Goal: Task Accomplishment & Management: Use online tool/utility

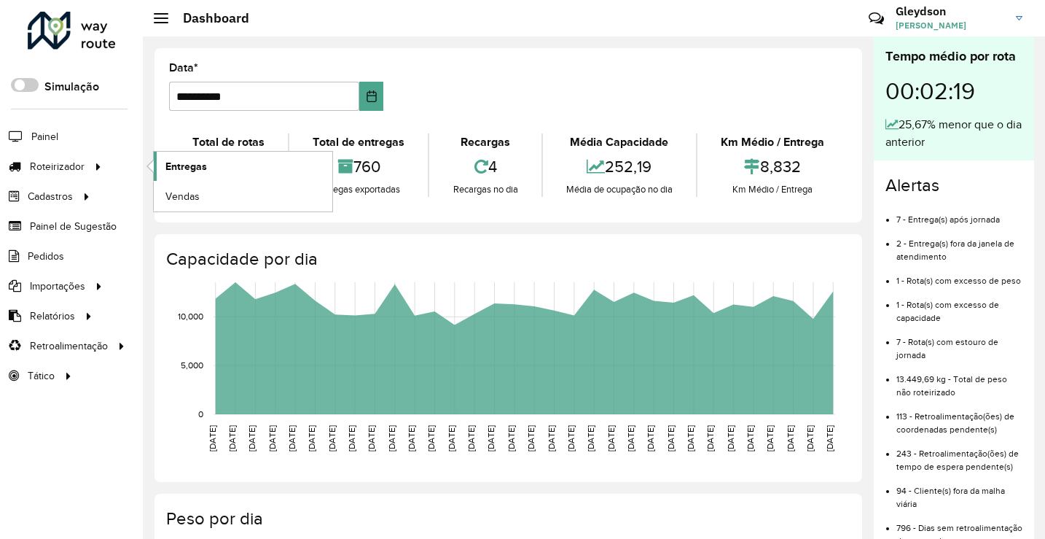
click at [200, 161] on span "Entregas" at bounding box center [186, 166] width 42 height 15
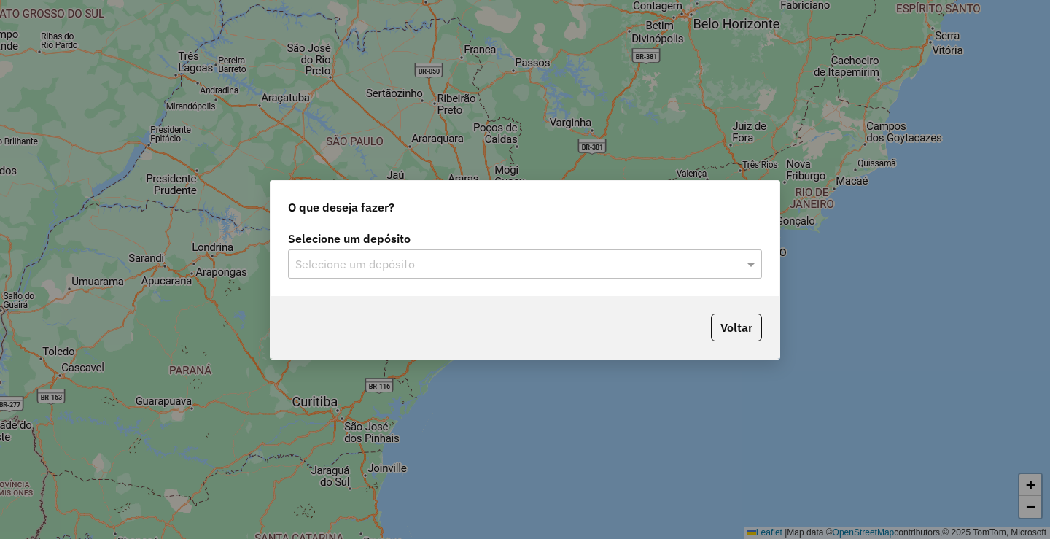
drag, startPoint x: 410, startPoint y: 262, endPoint x: 399, endPoint y: 277, distance: 18.8
click at [410, 265] on input "text" at bounding box center [510, 264] width 430 height 17
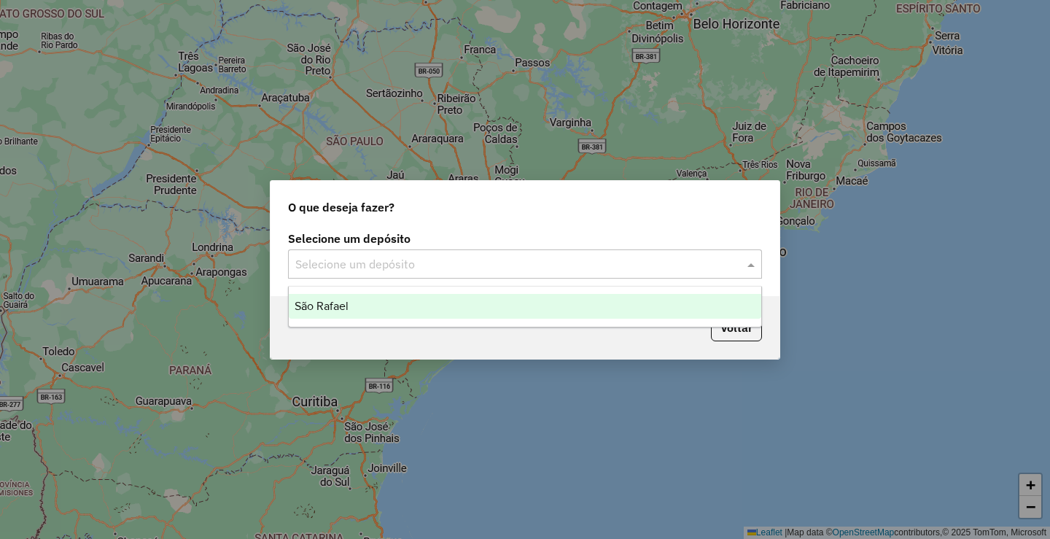
click at [377, 310] on div "São Rafael" at bounding box center [525, 306] width 472 height 25
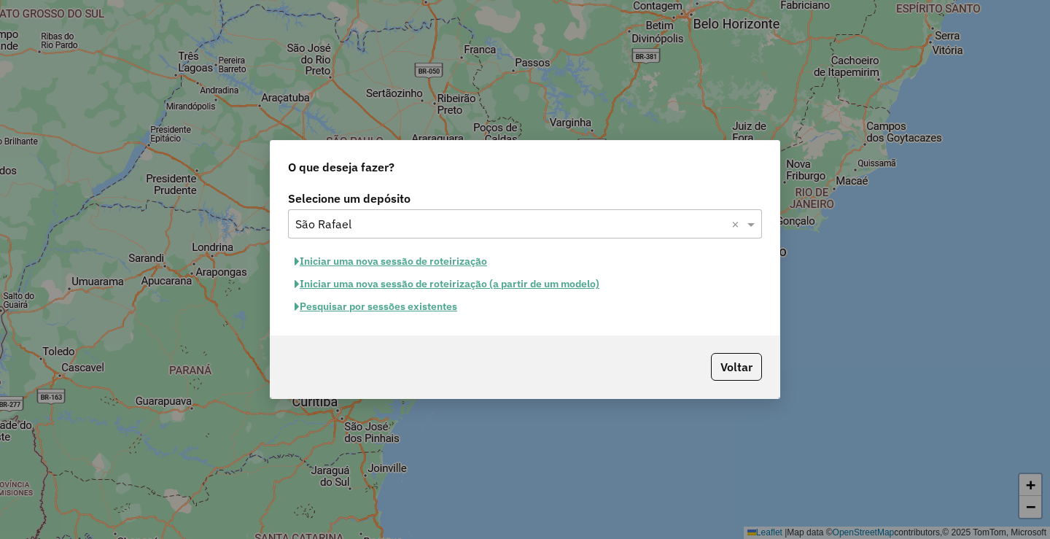
click at [386, 314] on button "Pesquisar por sessões existentes" at bounding box center [376, 306] width 176 height 23
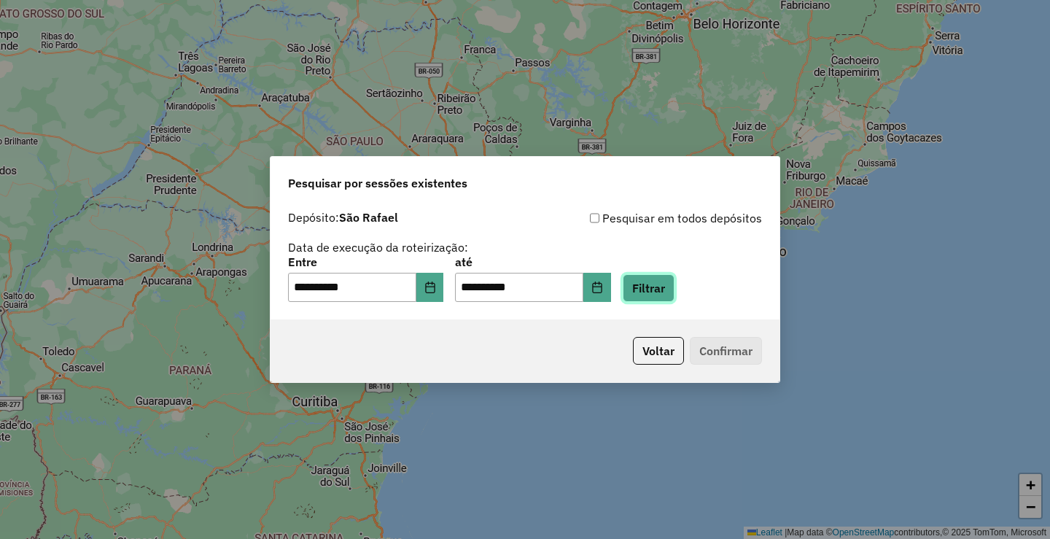
click at [663, 290] on button "Filtrar" at bounding box center [648, 288] width 52 height 28
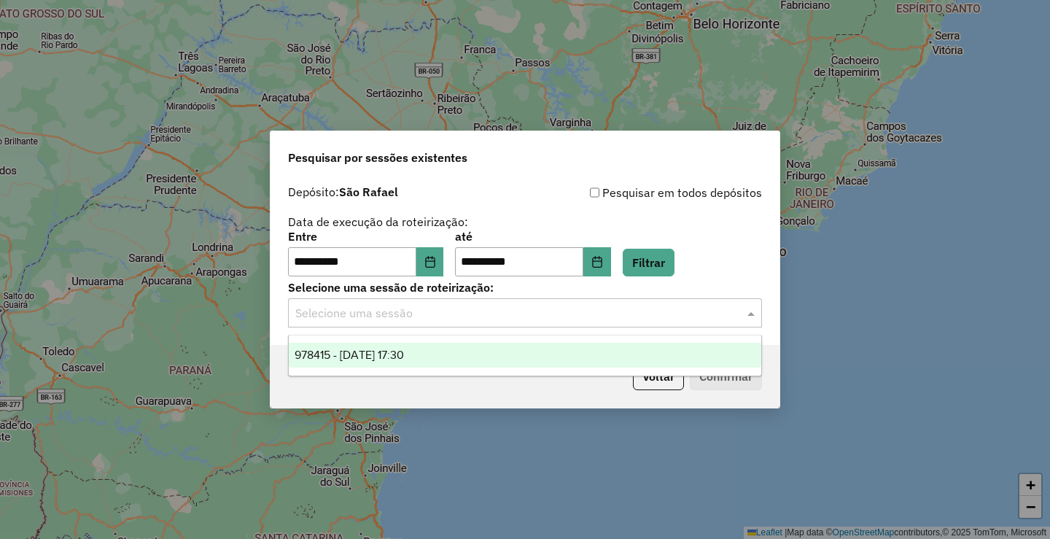
click at [447, 308] on input "text" at bounding box center [510, 313] width 430 height 17
drag, startPoint x: 410, startPoint y: 355, endPoint x: 440, endPoint y: 363, distance: 30.9
click at [404, 355] on span "978415 - [DATE] 17:30" at bounding box center [348, 354] width 109 height 12
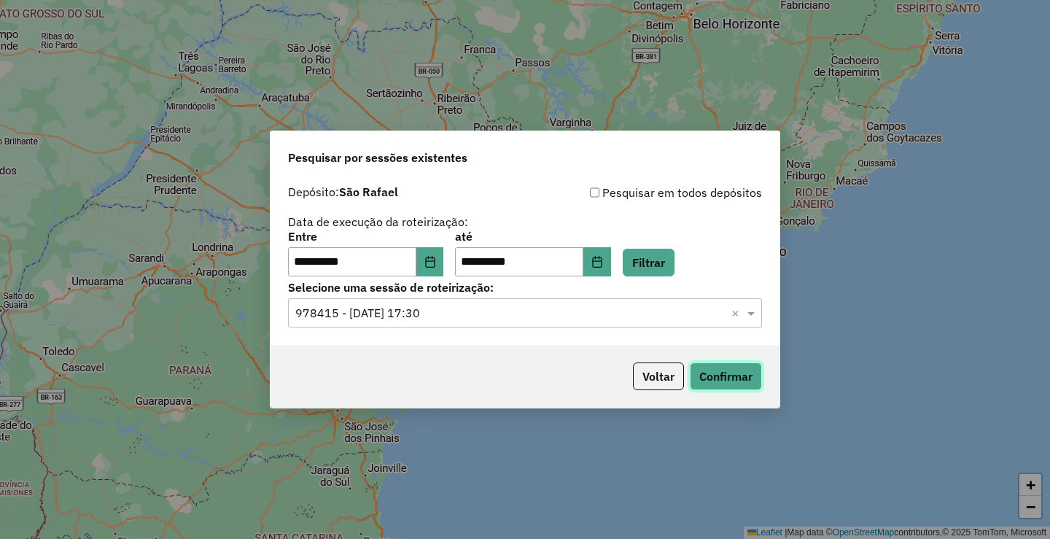
click at [714, 376] on button "Confirmar" at bounding box center [726, 376] width 72 height 28
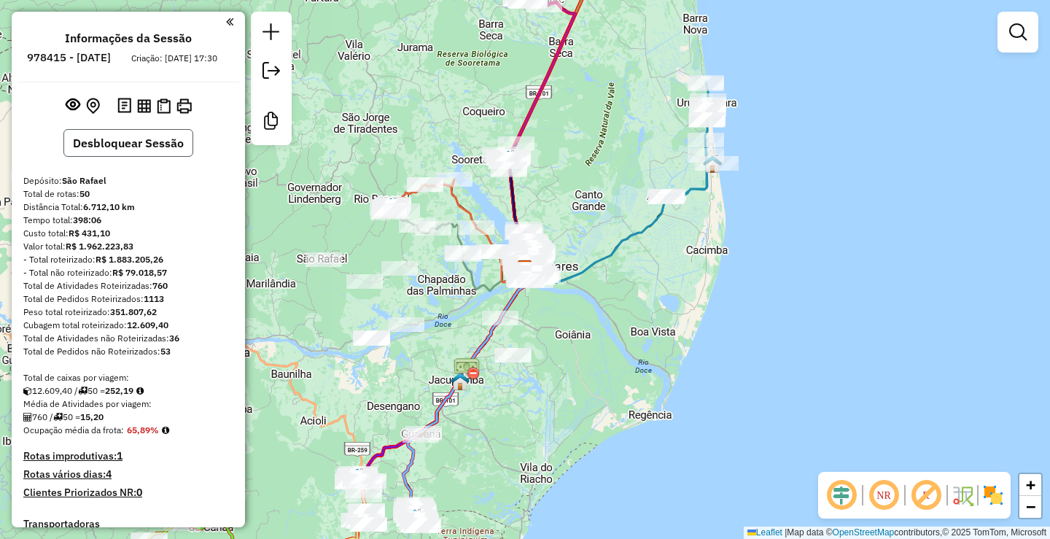
click at [141, 157] on button "Desbloquear Sessão" at bounding box center [128, 143] width 130 height 28
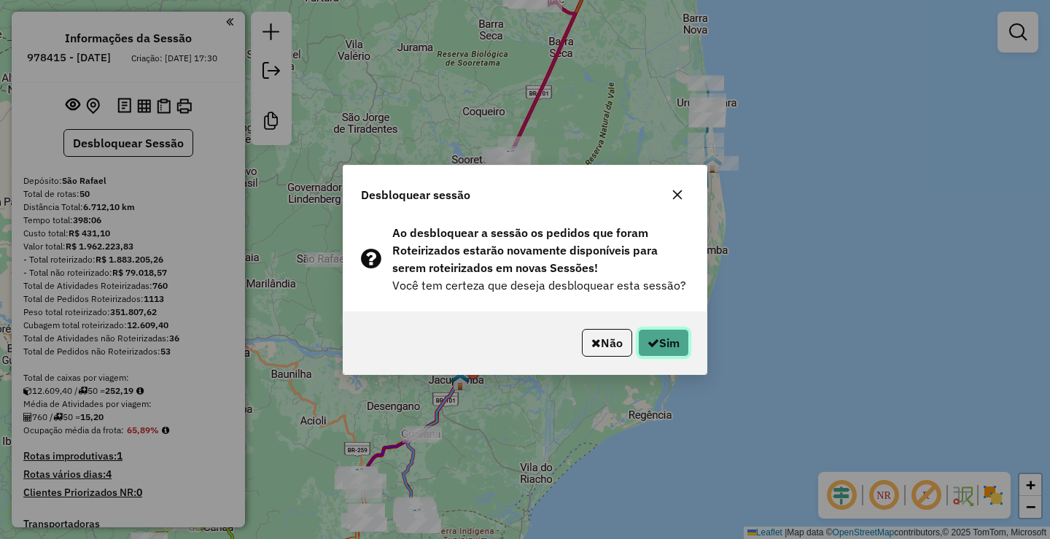
click at [660, 351] on button "Sim" at bounding box center [663, 343] width 51 height 28
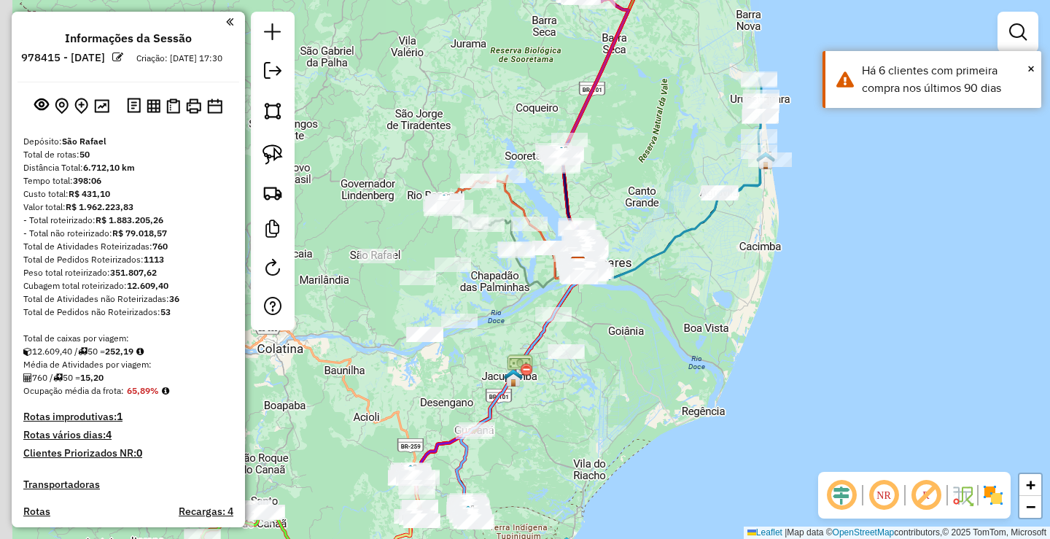
drag, startPoint x: 708, startPoint y: 327, endPoint x: 854, endPoint y: 306, distance: 147.9
click at [854, 306] on div "Janela de atendimento Grade de atendimento Capacidade Transportadoras Veículos …" at bounding box center [525, 269] width 1050 height 539
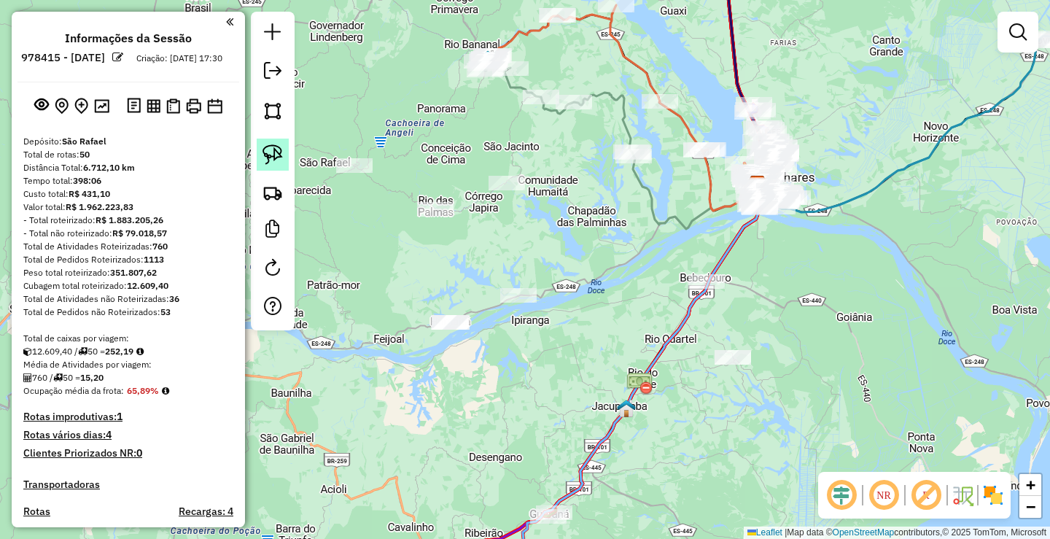
click at [270, 152] on img at bounding box center [272, 154] width 20 height 20
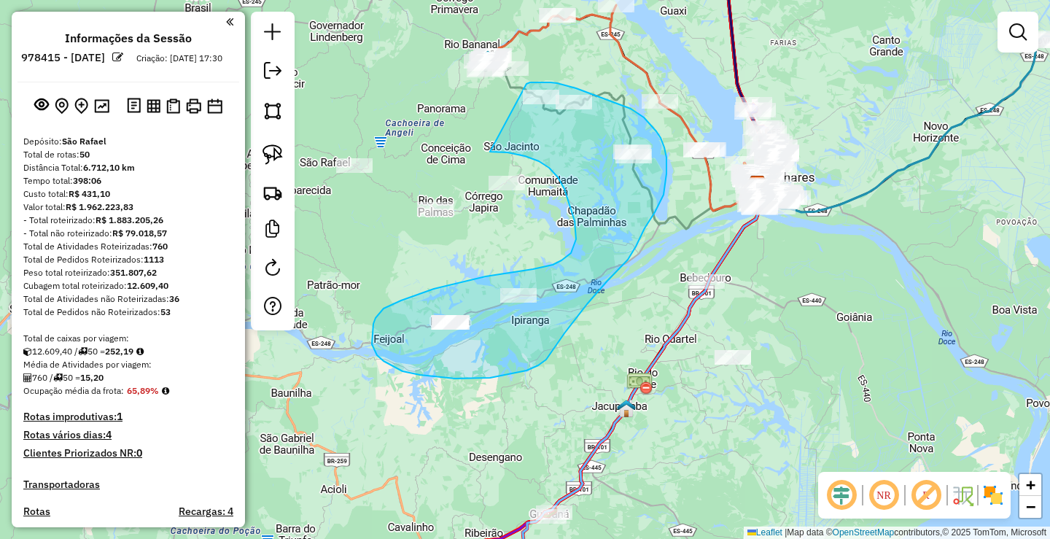
drag, startPoint x: 495, startPoint y: 152, endPoint x: 522, endPoint y: 85, distance: 72.3
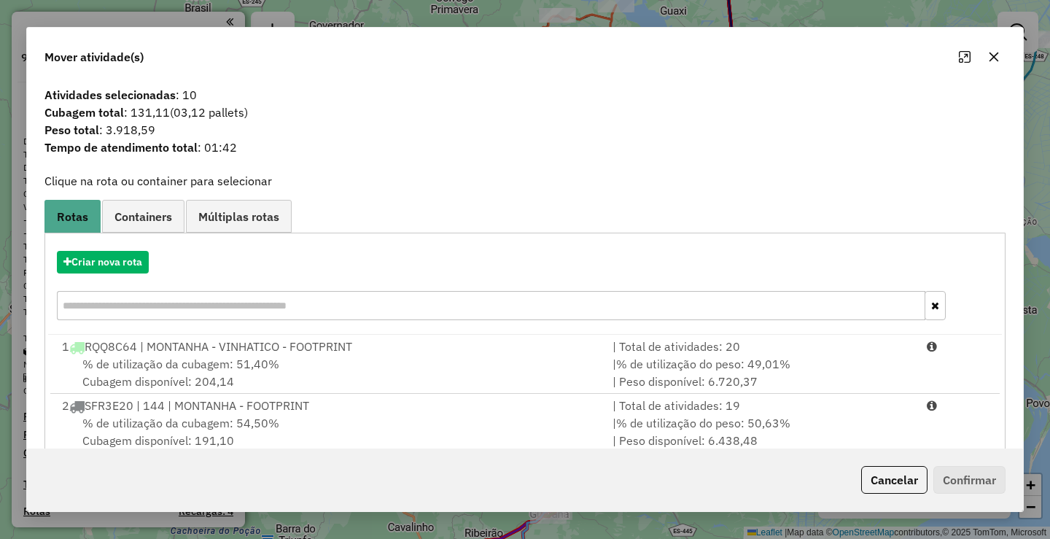
click at [994, 58] on icon "button" at bounding box center [993, 56] width 9 height 9
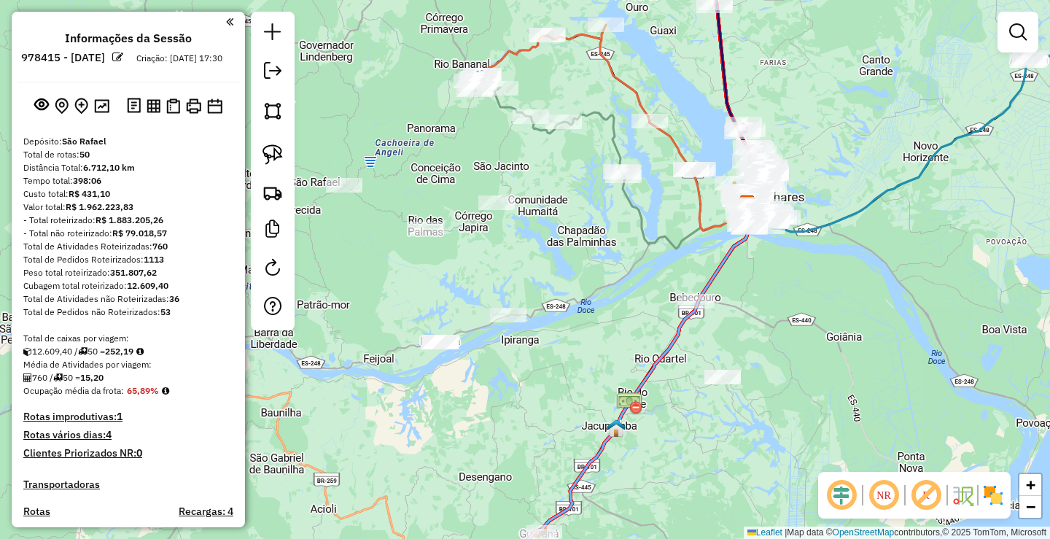
drag, startPoint x: 577, startPoint y: 216, endPoint x: 572, endPoint y: 225, distance: 10.1
click at [573, 225] on div "Janela de atendimento Grade de atendimento Capacidade Transportadoras Veículos …" at bounding box center [525, 269] width 1050 height 539
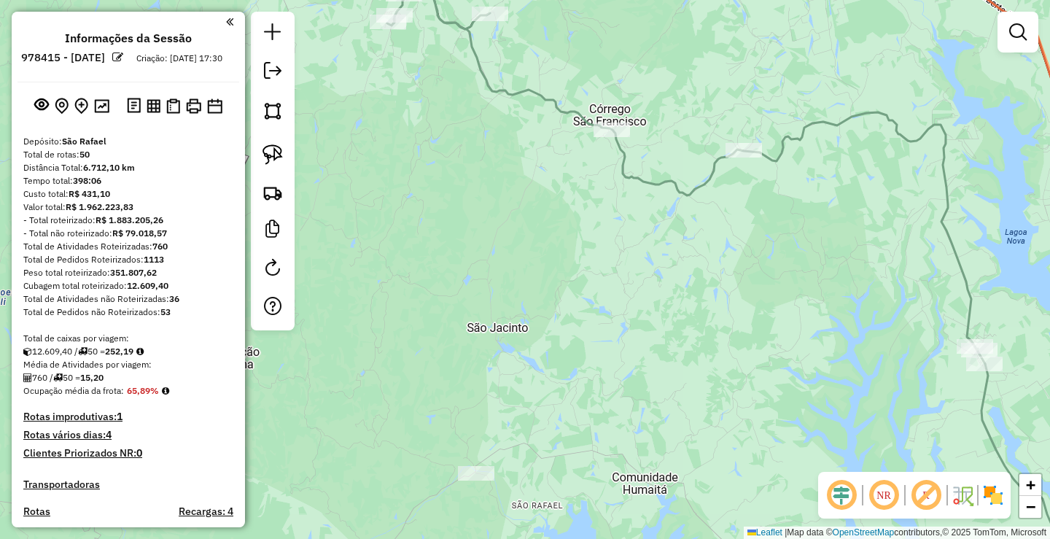
drag, startPoint x: 590, startPoint y: 251, endPoint x: 536, endPoint y: 231, distance: 57.7
click at [535, 221] on div "Janela de atendimento Grade de atendimento Capacidade Transportadoras Veículos …" at bounding box center [525, 269] width 1050 height 539
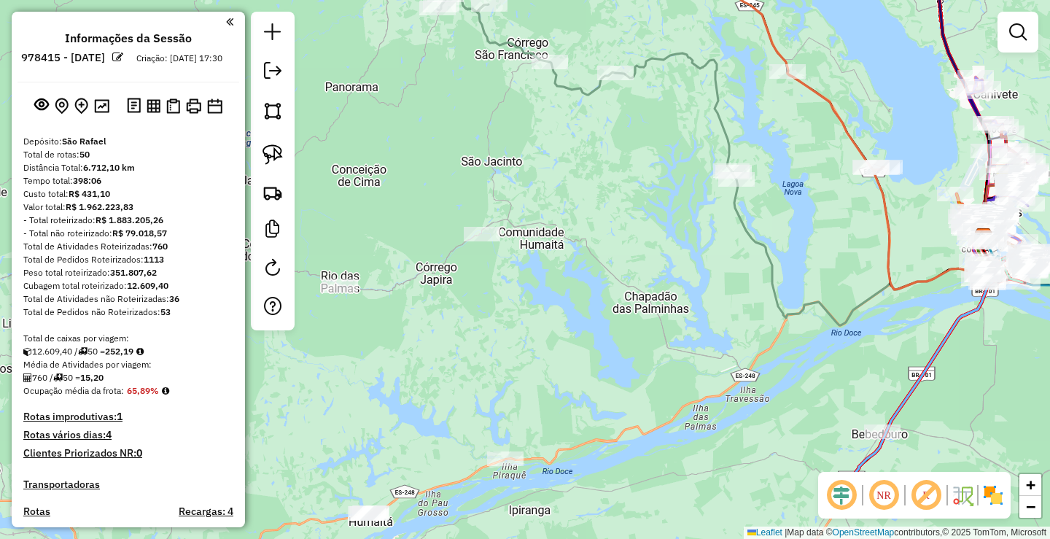
drag, startPoint x: 574, startPoint y: 298, endPoint x: 546, endPoint y: 181, distance: 120.8
click at [546, 181] on div "Janela de atendimento Grade de atendimento Capacidade Transportadoras Veículos …" at bounding box center [525, 269] width 1050 height 539
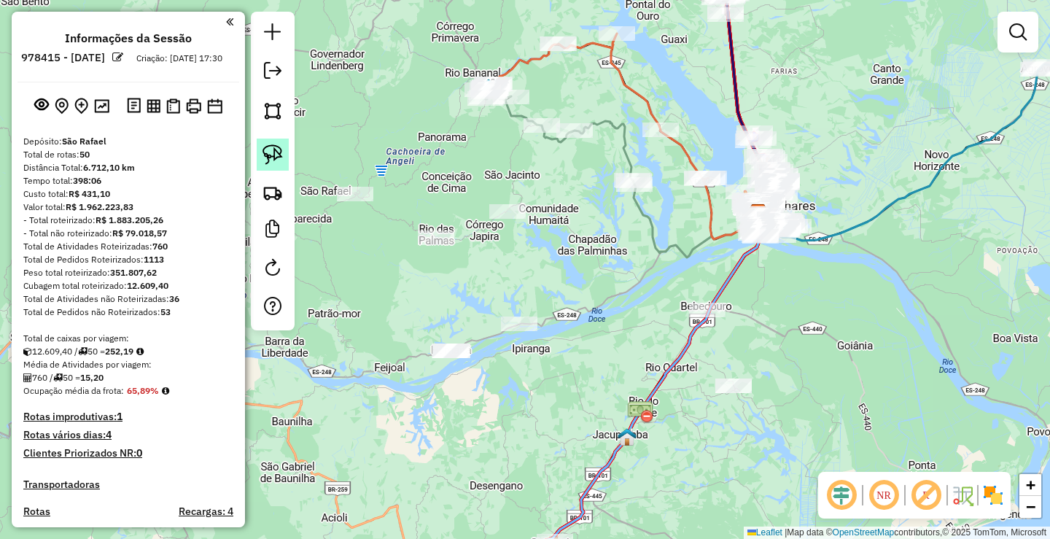
click at [276, 156] on img at bounding box center [272, 154] width 20 height 20
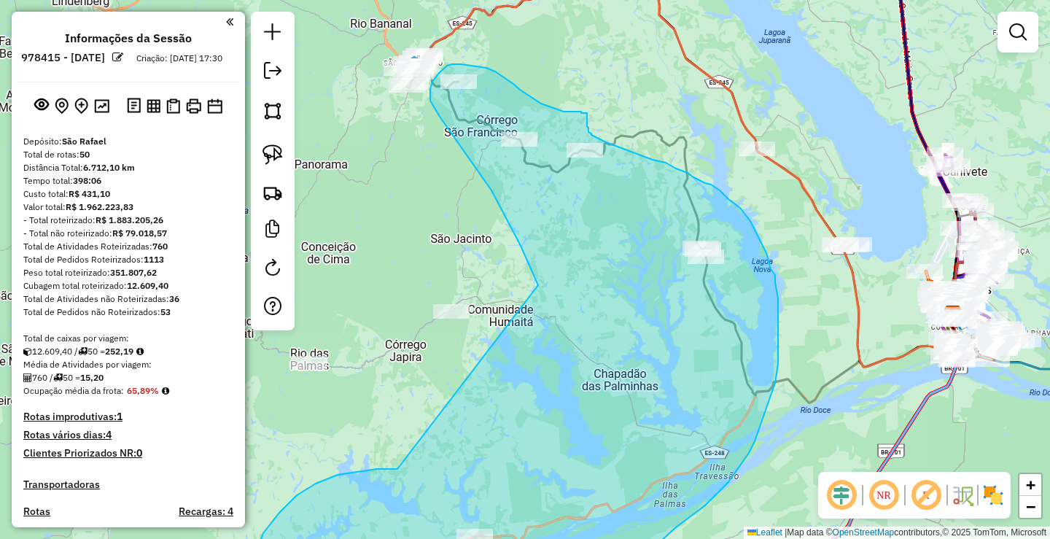
drag, startPoint x: 411, startPoint y: 327, endPoint x: 541, endPoint y: 293, distance: 134.2
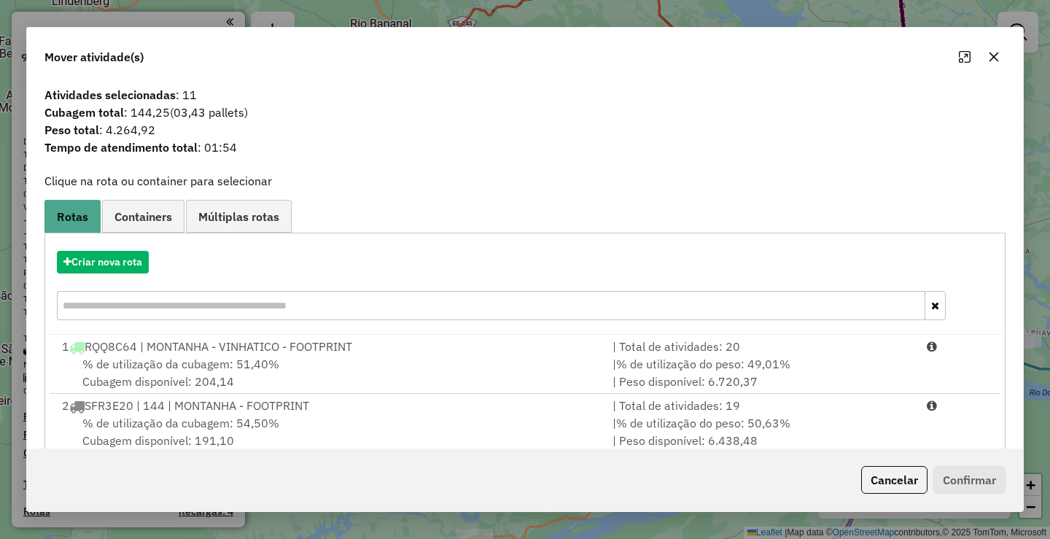
click at [996, 58] on icon "button" at bounding box center [994, 57] width 12 height 12
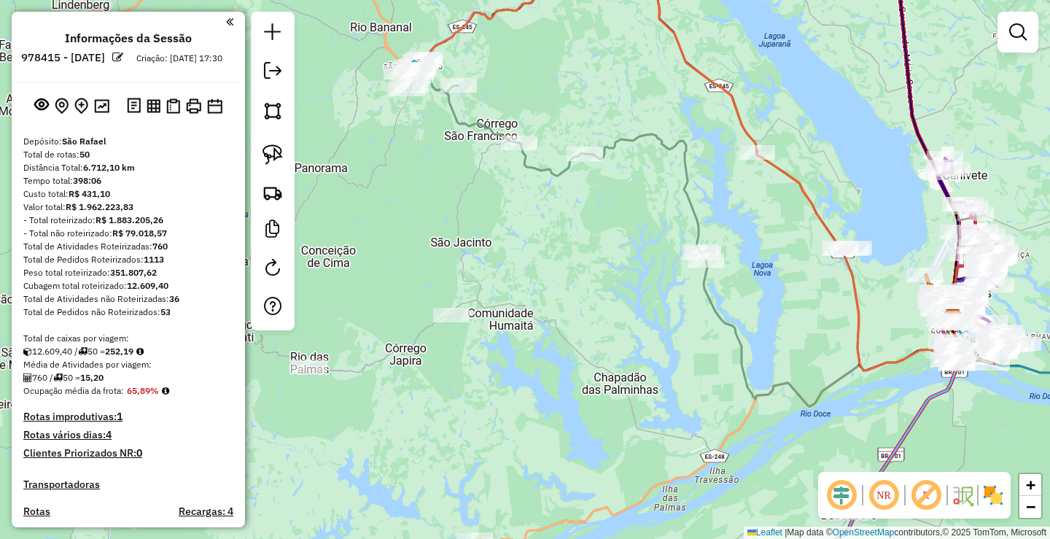
drag, startPoint x: 488, startPoint y: 268, endPoint x: 496, endPoint y: 285, distance: 19.6
click at [496, 284] on div "Janela de atendimento Grade de atendimento Capacidade Transportadoras Veículos …" at bounding box center [525, 269] width 1050 height 539
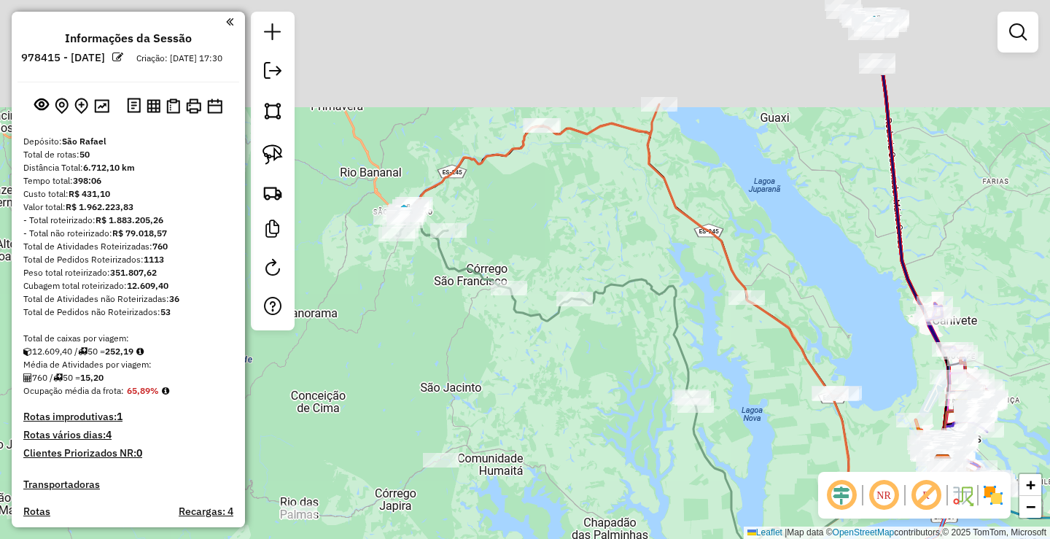
drag, startPoint x: 534, startPoint y: 129, endPoint x: 512, endPoint y: 286, distance: 159.0
click at [512, 286] on div "Janela de atendimento Grade de atendimento Capacidade Transportadoras Veículos …" at bounding box center [525, 269] width 1050 height 539
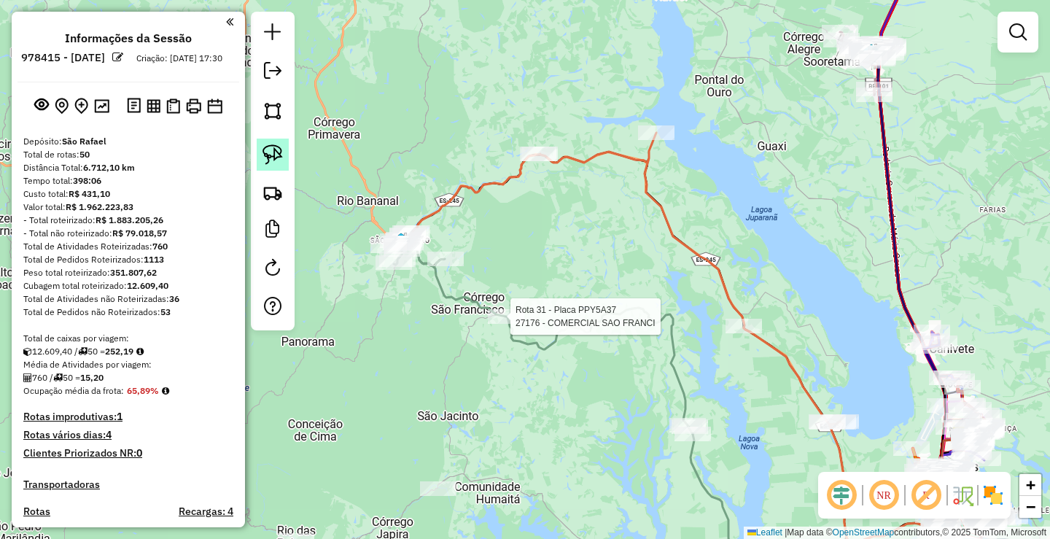
click at [273, 151] on img at bounding box center [272, 154] width 20 height 20
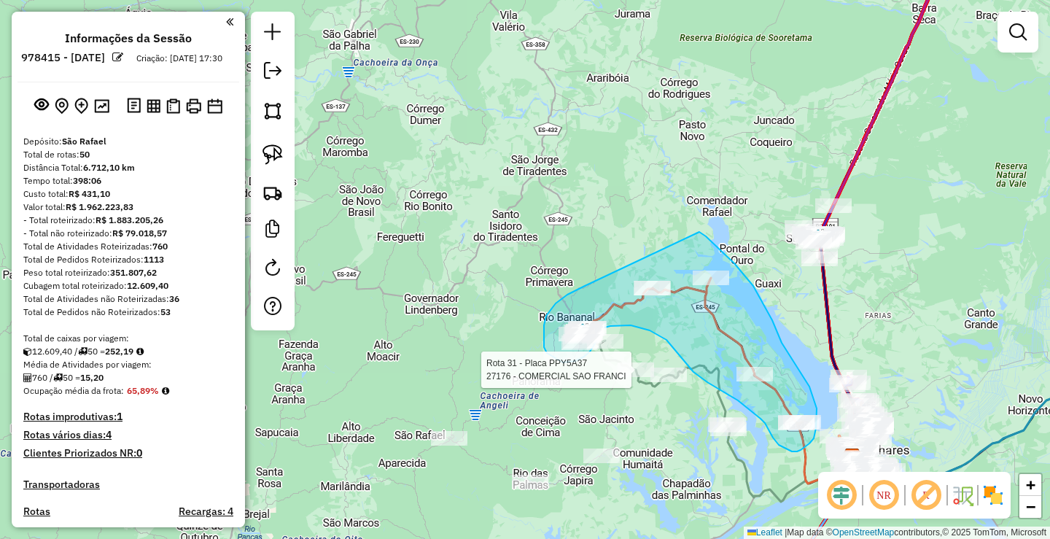
drag, startPoint x: 399, startPoint y: 151, endPoint x: 695, endPoint y: 229, distance: 305.3
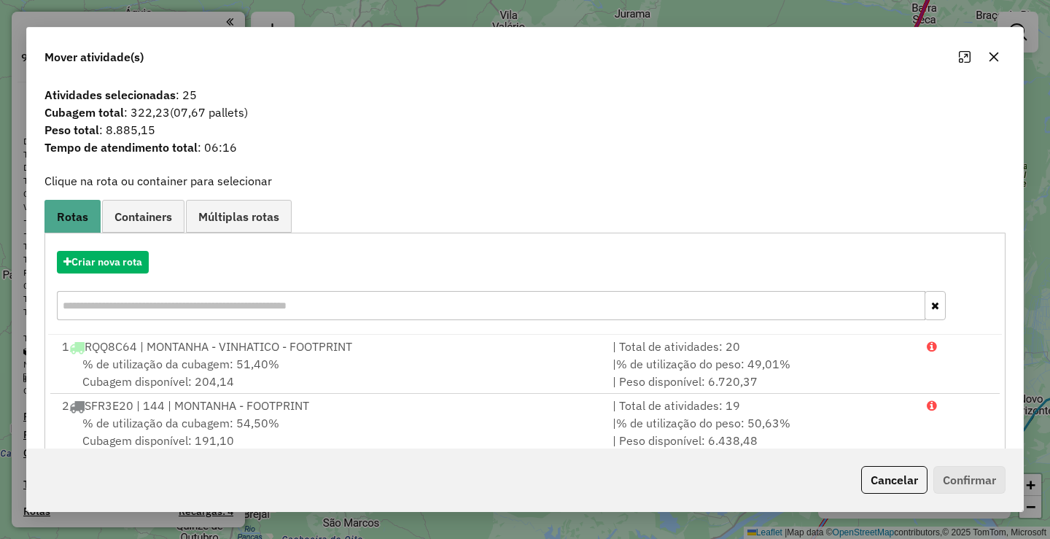
click at [989, 61] on icon "button" at bounding box center [994, 57] width 12 height 12
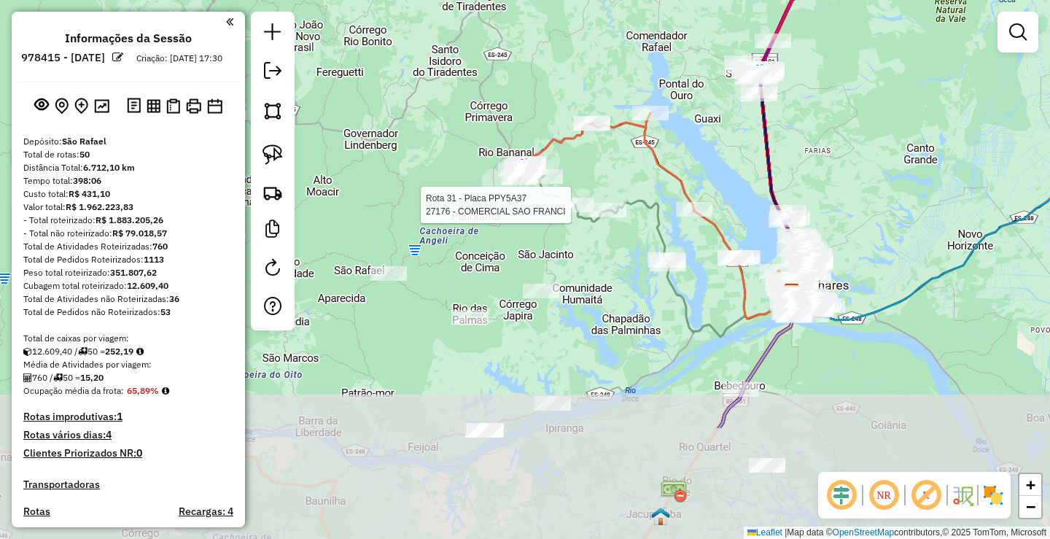
drag, startPoint x: 655, startPoint y: 397, endPoint x: 595, endPoint y: 246, distance: 161.9
click at [595, 246] on div "Rota 31 - Placa PPY5A37 27176 - COMERCIAL SAO FRANCI Janela de atendimento Grad…" at bounding box center [525, 269] width 1050 height 539
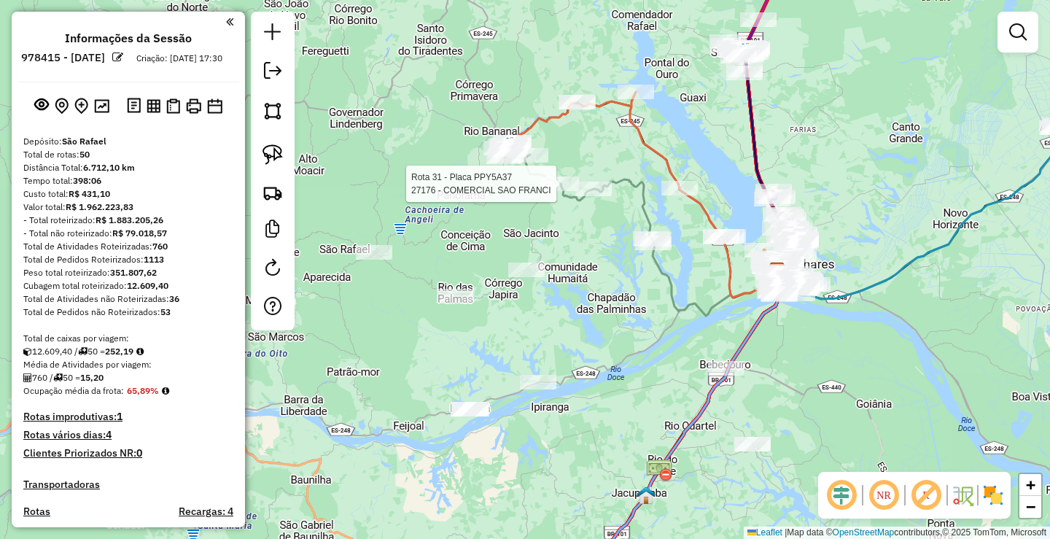
drag, startPoint x: 617, startPoint y: 346, endPoint x: 561, endPoint y: 177, distance: 178.4
click at [563, 203] on div "Rota 31 - Placa PPY5A37 27176 - COMERCIAL SAO FRANCI Janela de atendimento Grad…" at bounding box center [525, 269] width 1050 height 539
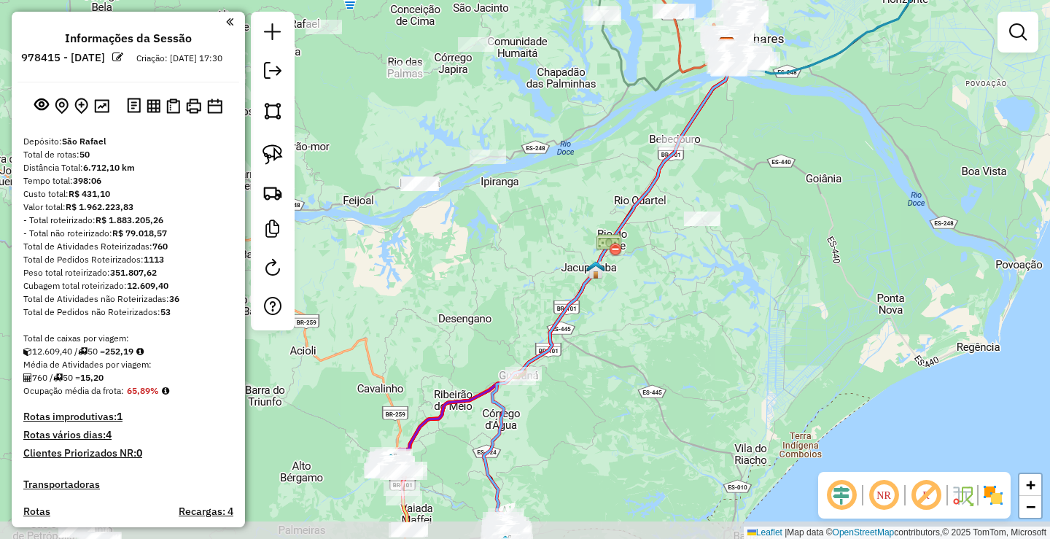
drag, startPoint x: 544, startPoint y: 305, endPoint x: 647, endPoint y: 203, distance: 144.8
click at [608, 216] on div "Rota 31 - Placa PPY5A37 27176 - COMERCIAL SAO FRANCI Janela de atendimento Grad…" at bounding box center [525, 269] width 1050 height 539
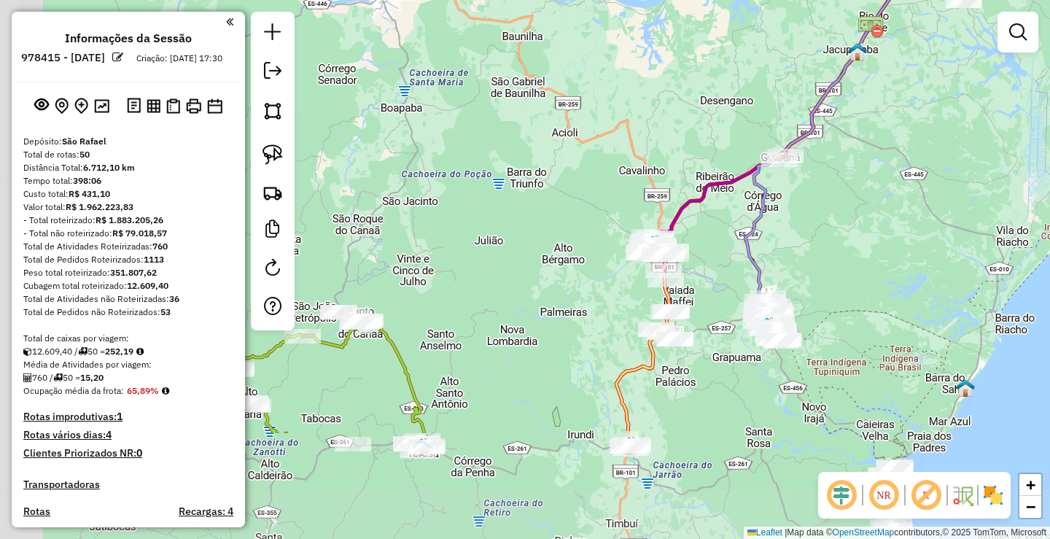
drag, startPoint x: 563, startPoint y: 375, endPoint x: 725, endPoint y: 248, distance: 205.6
click at [730, 247] on div "Rota 31 - Placa PPY5A37 27176 - COMERCIAL SAO FRANCI Janela de atendimento Grad…" at bounding box center [525, 269] width 1050 height 539
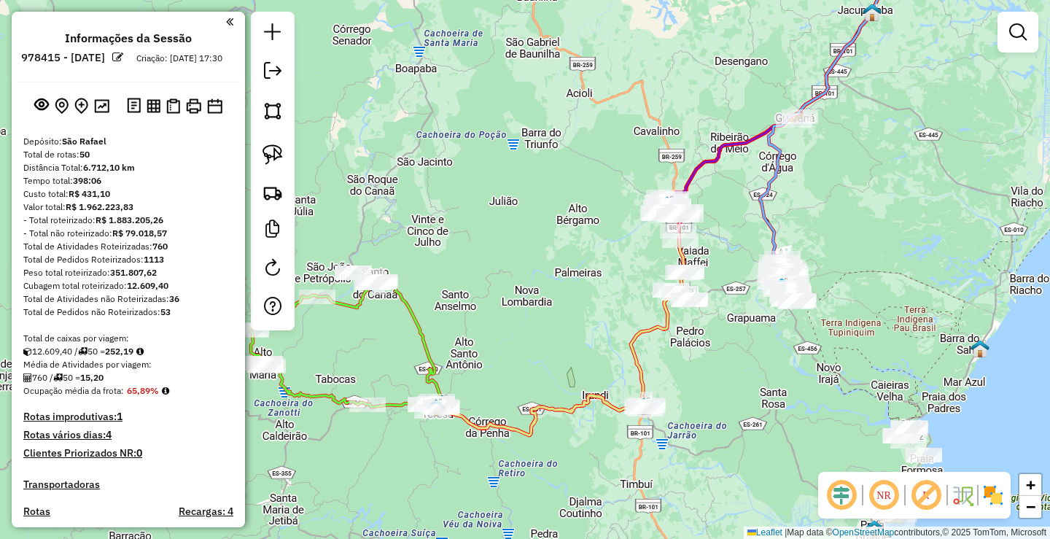
drag, startPoint x: 564, startPoint y: 330, endPoint x: 450, endPoint y: 402, distance: 134.7
click at [475, 432] on div "Rota 31 - Placa PPY5A37 27176 - COMERCIAL SAO FRANCI Janela de atendimento Grad…" at bounding box center [525, 269] width 1050 height 539
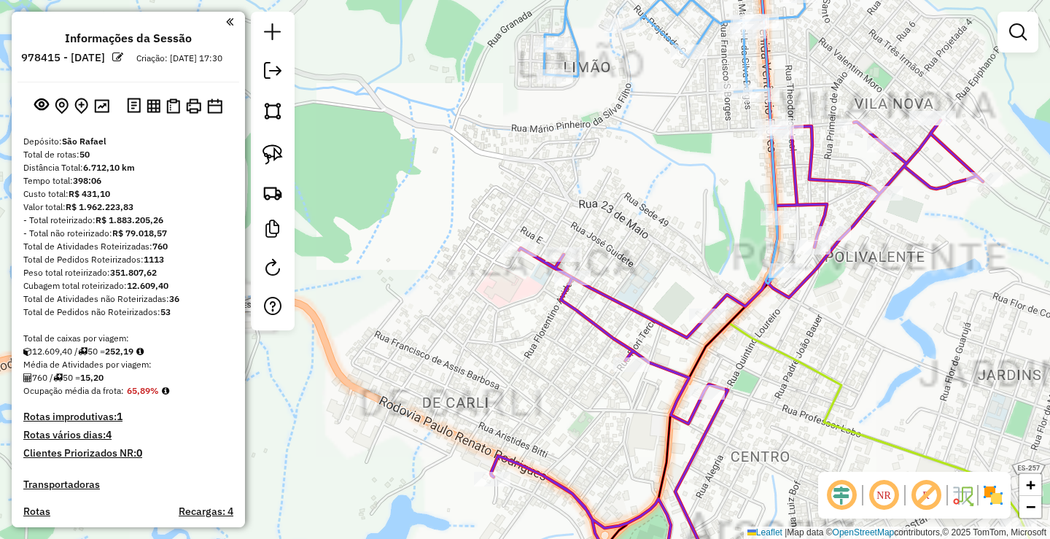
drag, startPoint x: 871, startPoint y: 333, endPoint x: 721, endPoint y: 221, distance: 187.5
click at [725, 264] on div "Rota 31 - Placa PPY5A37 27176 - COMERCIAL SAO FRANCI Janela de atendimento Grad…" at bounding box center [525, 269] width 1050 height 539
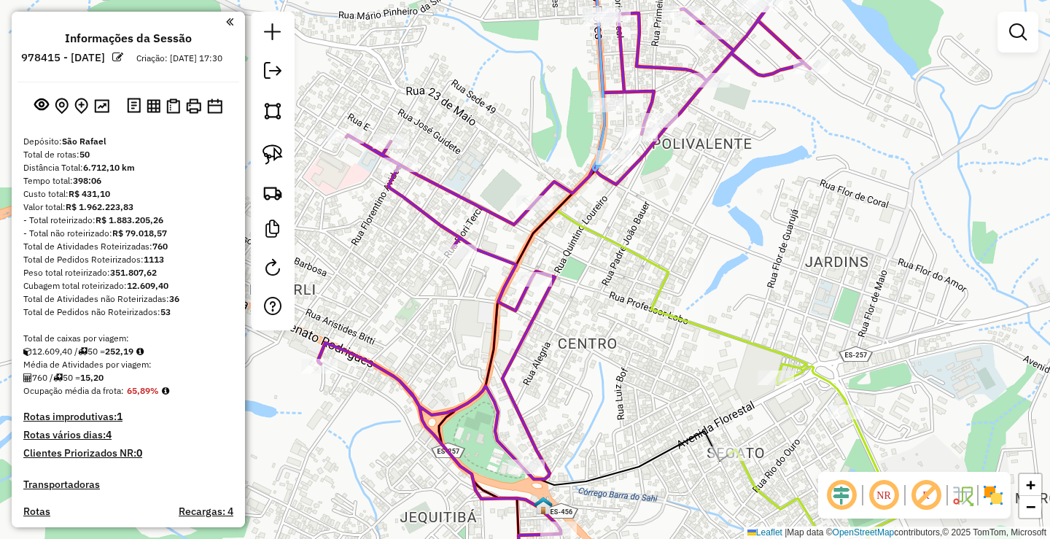
click at [619, 230] on div "Rota 31 - Placa PPY5A37 27176 - COMERCIAL SAO FRANCI Janela de atendimento Grad…" at bounding box center [525, 269] width 1050 height 539
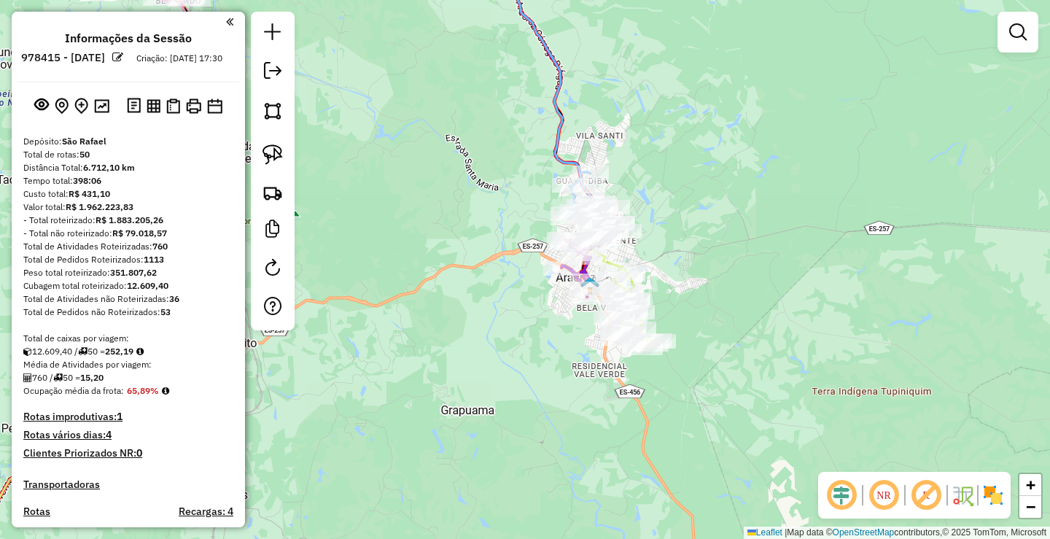
click at [846, 504] on em at bounding box center [841, 494] width 35 height 35
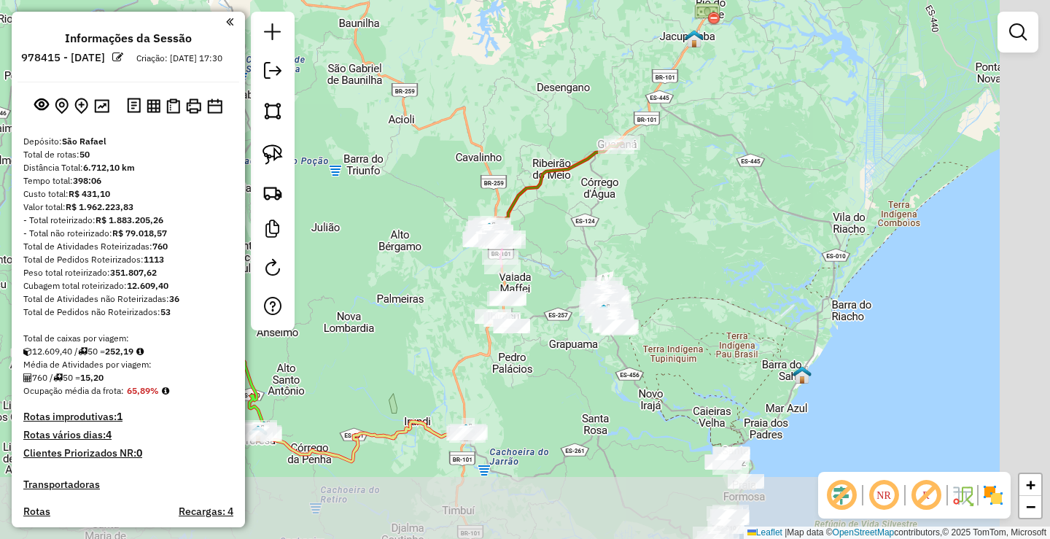
drag, startPoint x: 814, startPoint y: 407, endPoint x: 643, endPoint y: 286, distance: 209.7
click at [668, 320] on div "Rota 31 - Placa PPY5A37 27176 - COMERCIAL SAO FRANCI Janela de atendimento Grad…" at bounding box center [525, 269] width 1050 height 539
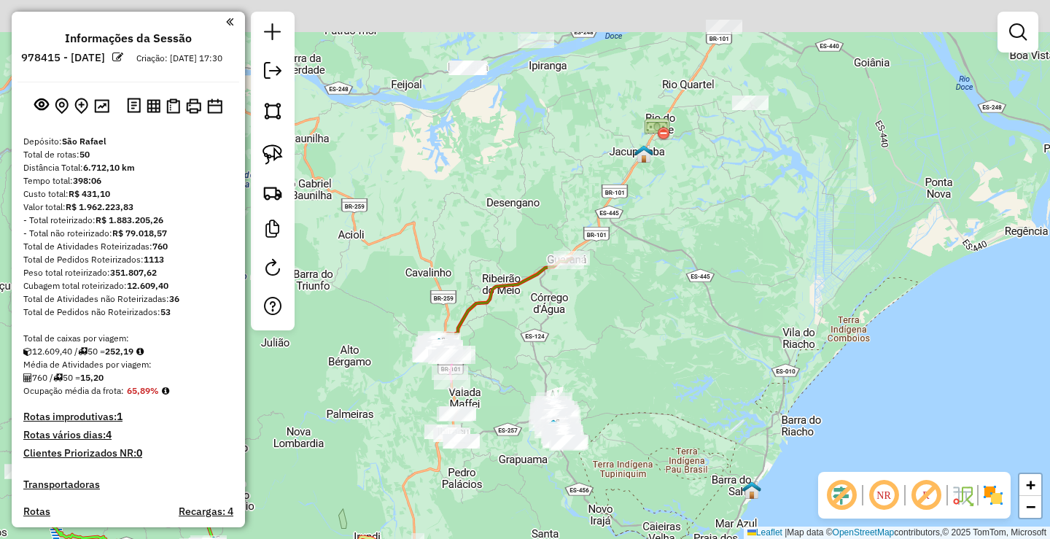
drag, startPoint x: 622, startPoint y: 473, endPoint x: 604, endPoint y: 391, distance: 83.8
click at [624, 488] on div "Rota 31 - Placa PPY5A37 27176 - COMERCIAL SAO FRANCI Janela de atendimento Grad…" at bounding box center [525, 269] width 1050 height 539
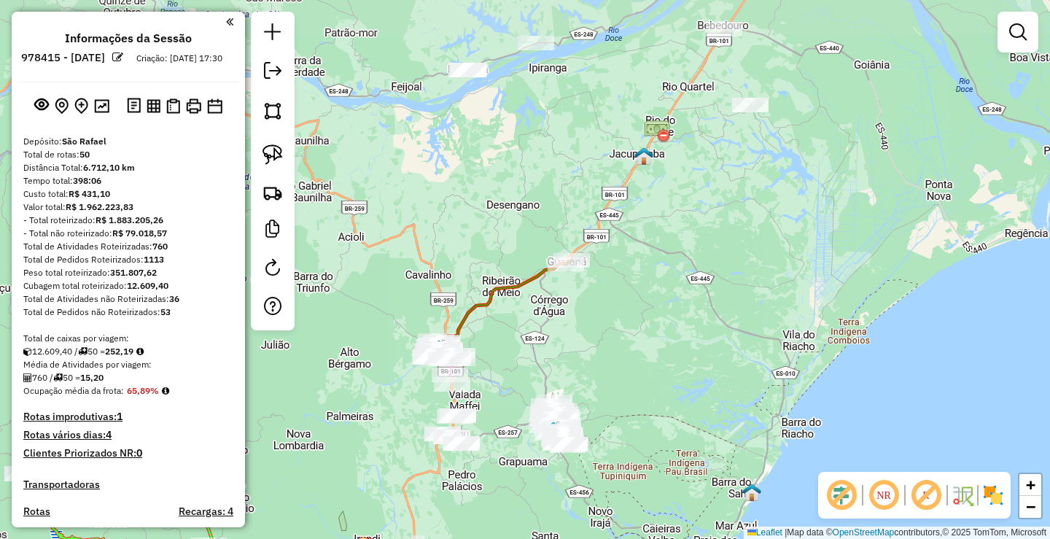
drag, startPoint x: 605, startPoint y: 452, endPoint x: 602, endPoint y: 437, distance: 15.6
click at [604, 471] on div "Rota 31 - Placa PPY5A37 27176 - COMERCIAL SAO FRANCI Janela de atendimento Grad…" at bounding box center [525, 269] width 1050 height 539
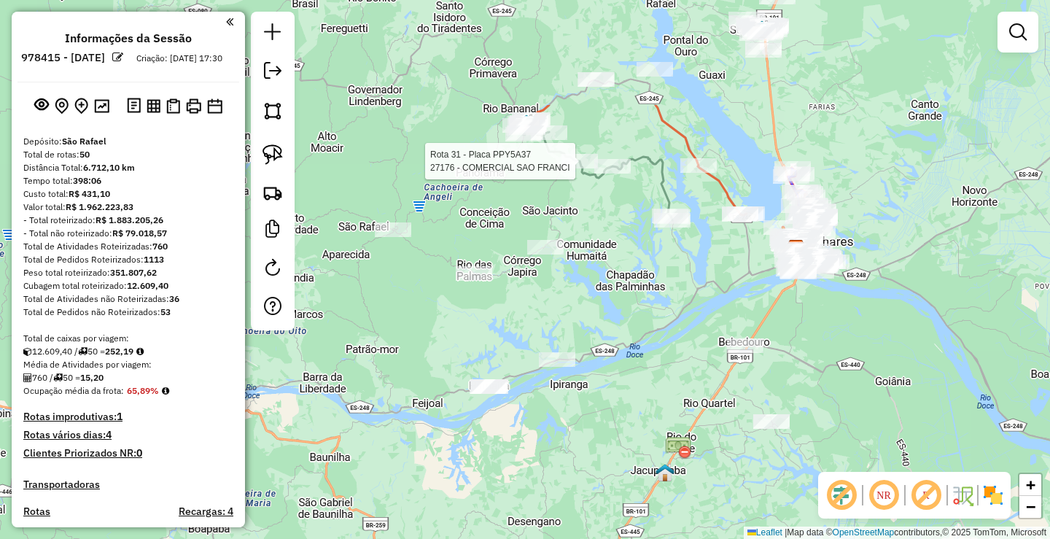
drag, startPoint x: 650, startPoint y: 275, endPoint x: 674, endPoint y: 433, distance: 159.9
click at [674, 433] on div "Rota 31 - Placa PPY5A37 27176 - COMERCIAL SAO FRANCI Janela de atendimento Grad…" at bounding box center [525, 269] width 1050 height 539
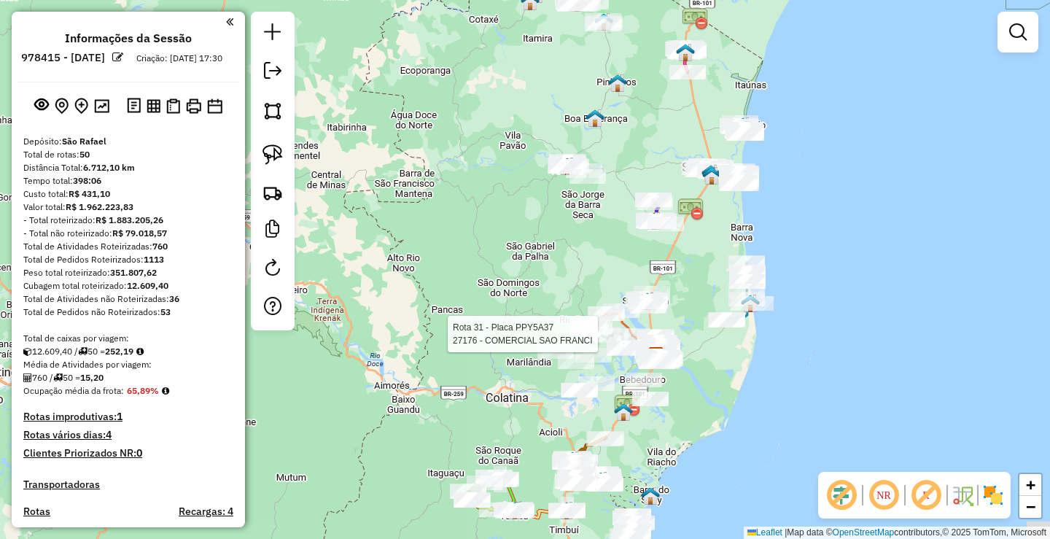
drag, startPoint x: 614, startPoint y: 261, endPoint x: 571, endPoint y: 235, distance: 50.4
click at [571, 235] on div "Rota 31 - Placa PPY5A37 27176 - COMERCIAL SAO FRANCI Janela de atendimento Grad…" at bounding box center [525, 269] width 1050 height 539
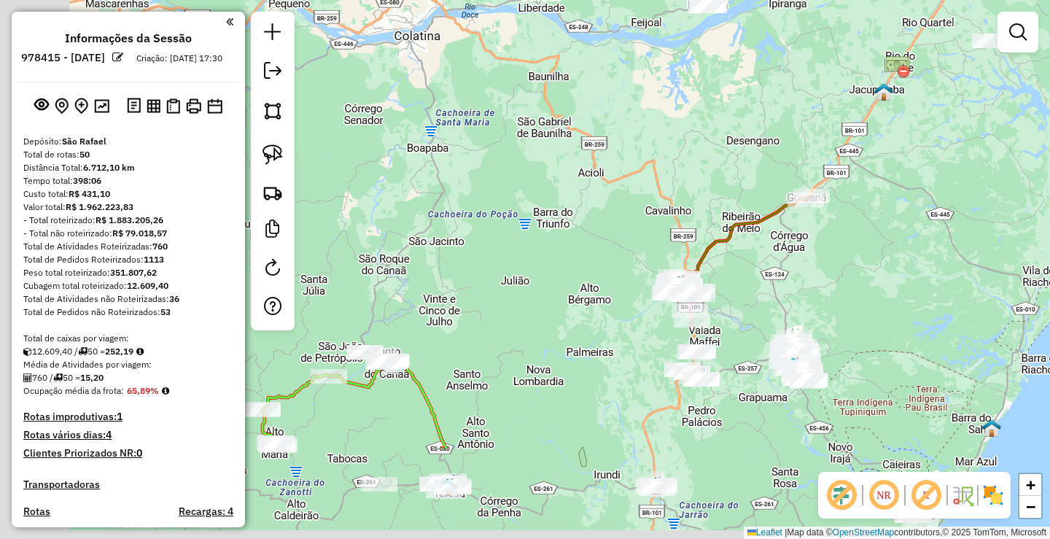
drag, startPoint x: 464, startPoint y: 502, endPoint x: 638, endPoint y: 268, distance: 292.3
click at [630, 281] on div "Rota 31 - Placa PPY5A37 27176 - COMERCIAL SAO FRANCI Janela de atendimento Grad…" at bounding box center [525, 269] width 1050 height 539
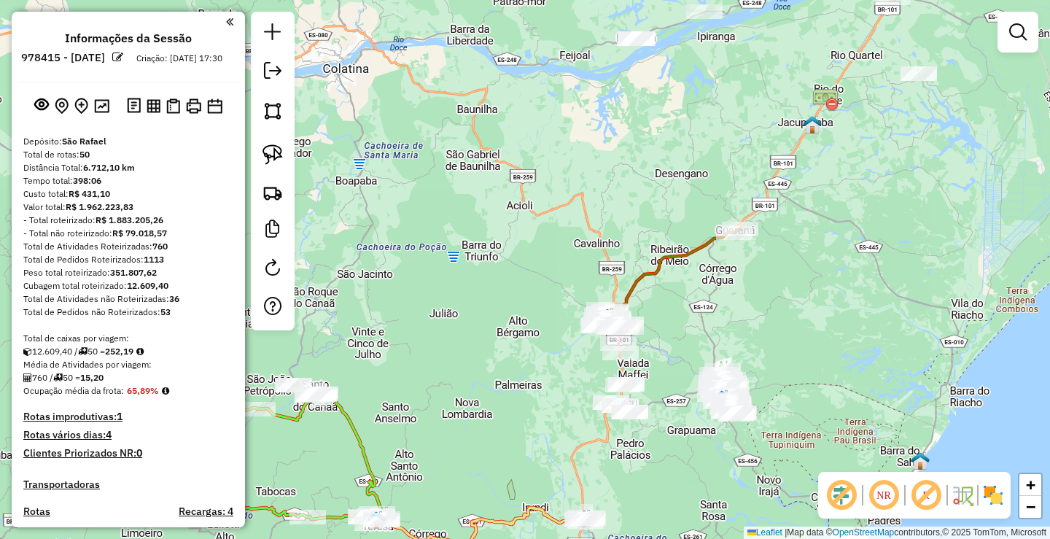
drag, startPoint x: 650, startPoint y: 245, endPoint x: 485, endPoint y: 410, distance: 233.5
click at [485, 410] on div "Rota 31 - Placa PPY5A37 27176 - COMERCIAL SAO FRANCI Janela de atendimento Grad…" at bounding box center [525, 269] width 1050 height 539
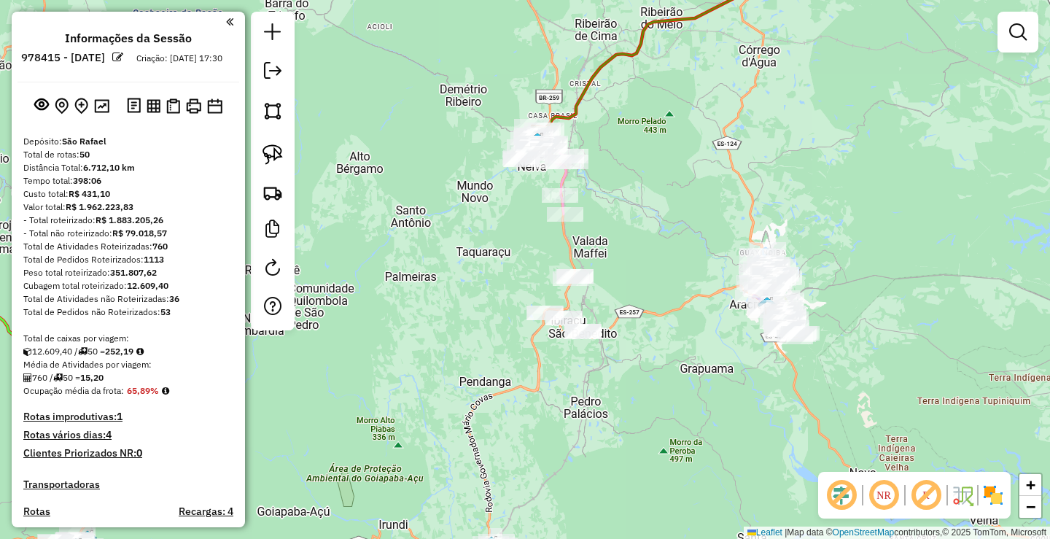
drag, startPoint x: 600, startPoint y: 303, endPoint x: 476, endPoint y: 22, distance: 306.8
click at [456, 4] on div "Rota 31 - Placa PPY5A37 27176 - COMERCIAL SAO FRANCI Janela de atendimento Grad…" at bounding box center [525, 269] width 1050 height 539
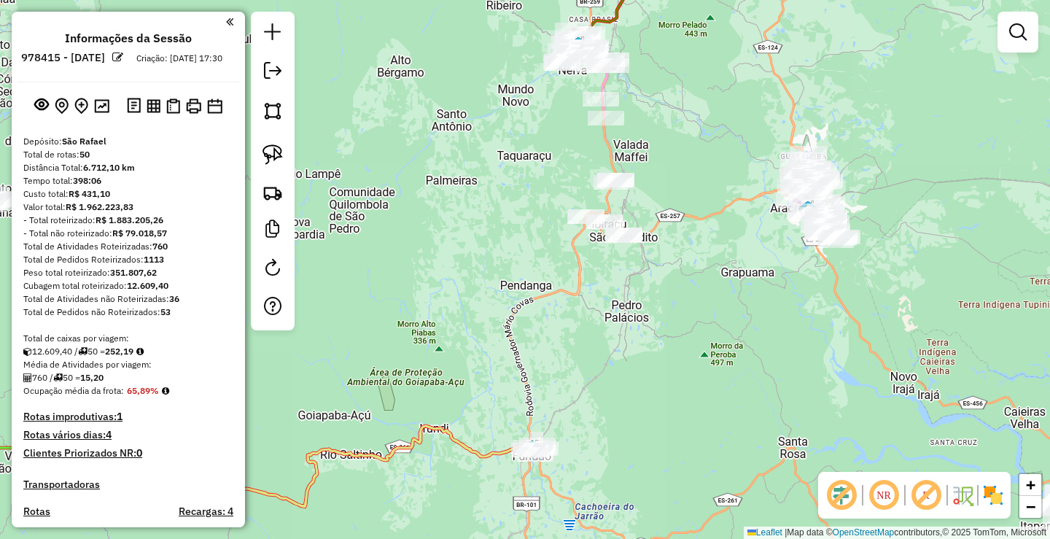
drag, startPoint x: 467, startPoint y: 271, endPoint x: 461, endPoint y: -6, distance: 277.1
click at [461, 0] on html "Aguarde... Pop-up bloqueado! Seu navegador bloqueou automáticamente a abertura …" at bounding box center [525, 269] width 1050 height 539
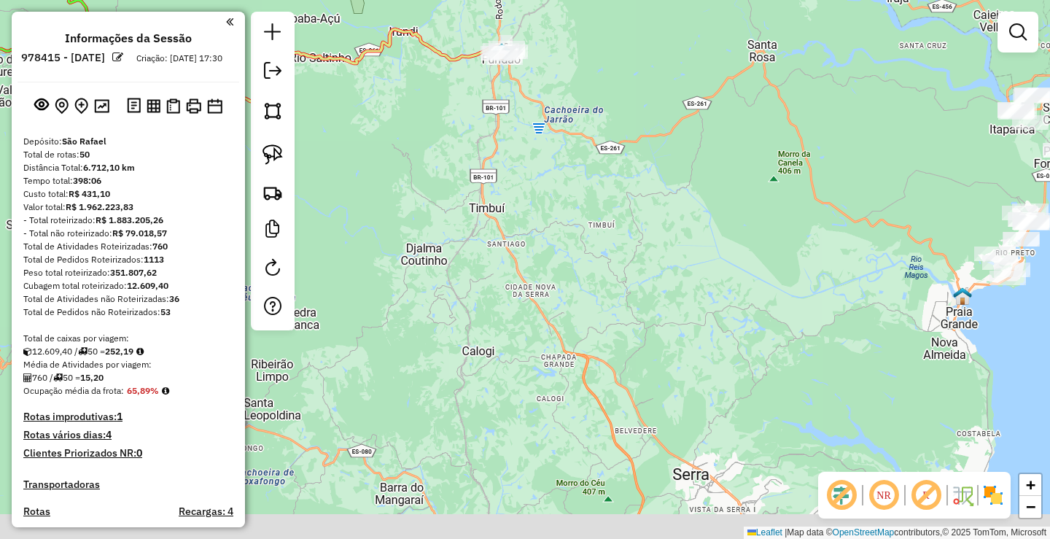
drag, startPoint x: 570, startPoint y: 219, endPoint x: 571, endPoint y: 179, distance: 39.4
click at [561, 174] on div "Rota 31 - Placa PPY5A37 27176 - COMERCIAL SAO FRANCI Janela de atendimento Grad…" at bounding box center [525, 269] width 1050 height 539
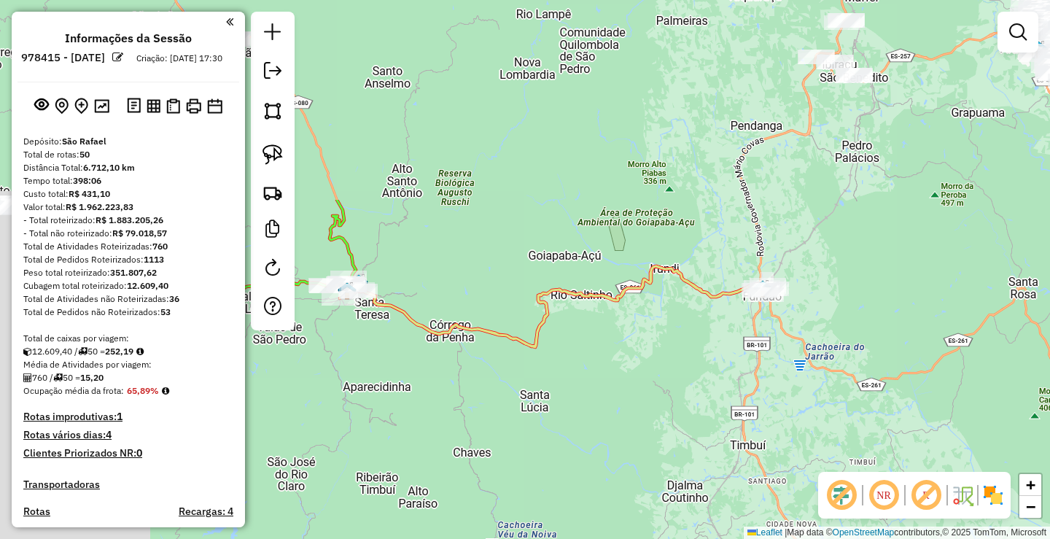
drag, startPoint x: 558, startPoint y: 226, endPoint x: 756, endPoint y: 456, distance: 302.9
click at [784, 519] on div "Rota 31 - Placa PPY5A37 27176 - COMERCIAL SAO FRANCI Janela de atendimento Grad…" at bounding box center [525, 269] width 1050 height 539
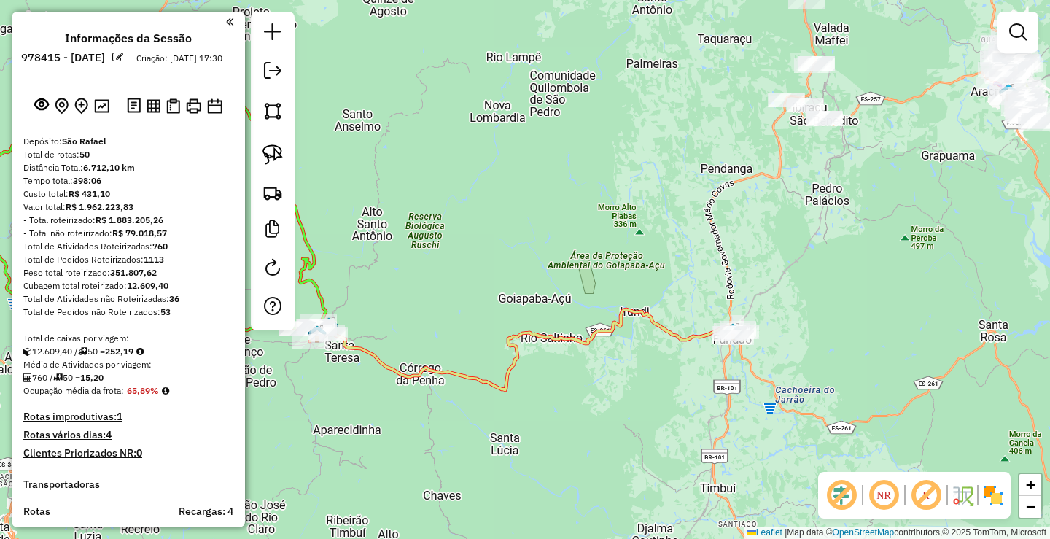
click at [617, 313] on div "Rota 31 - Placa PPY5A37 27176 - COMERCIAL SAO FRANCI Janela de atendimento Grad…" at bounding box center [525, 269] width 1050 height 539
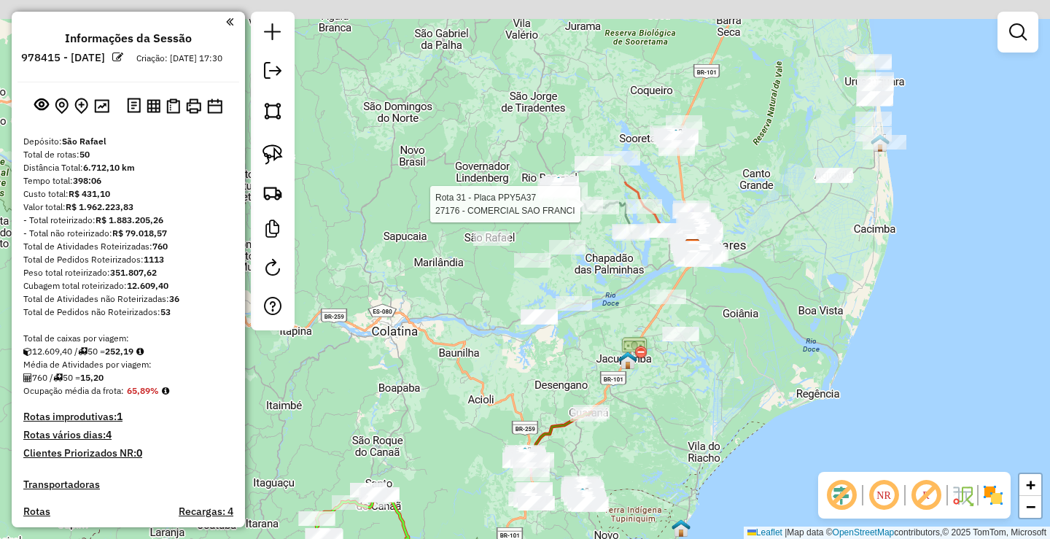
drag, startPoint x: 564, startPoint y: 211, endPoint x: 512, endPoint y: 311, distance: 113.1
click at [443, 423] on div "Rota 31 - Placa PPY5A37 27176 - COMERCIAL SAO FRANCI Janela de atendimento Grad…" at bounding box center [525, 269] width 1050 height 539
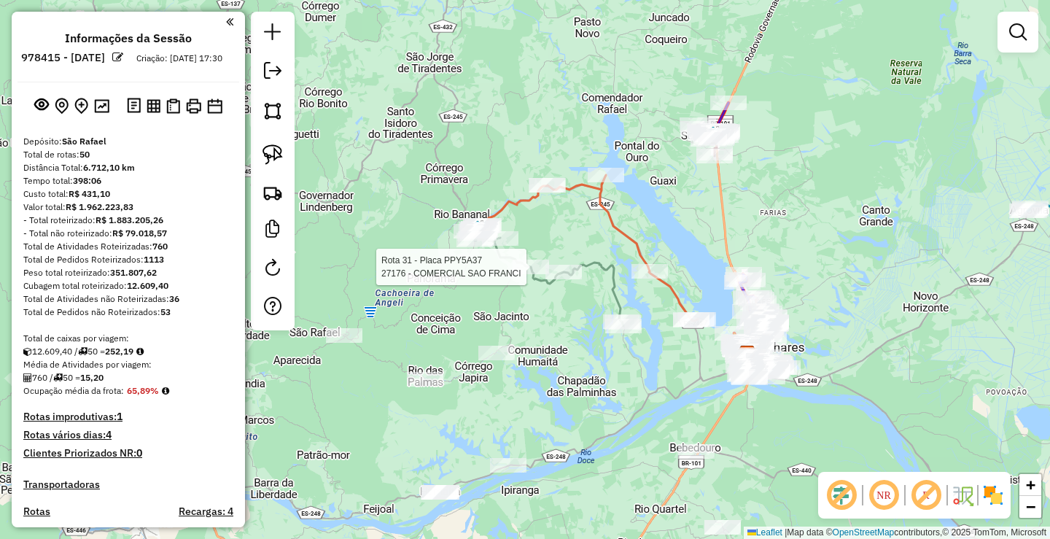
drag, startPoint x: 569, startPoint y: 285, endPoint x: 551, endPoint y: 343, distance: 60.4
click at [547, 340] on div "Rota 31 - Placa PPY5A37 27176 - COMERCIAL SAO FRANCI Janela de atendimento Grad…" at bounding box center [525, 269] width 1050 height 539
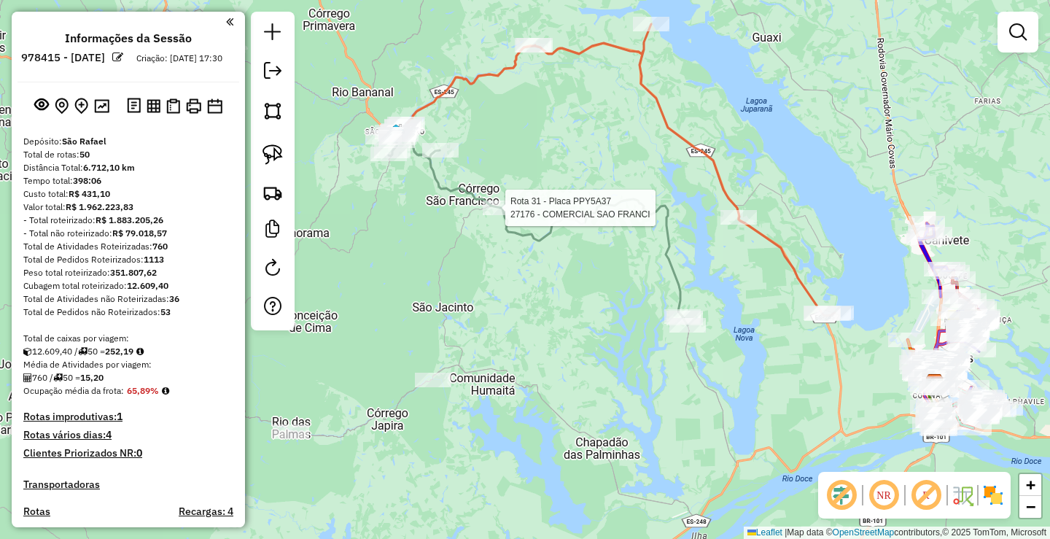
click at [553, 324] on div "Rota 31 - Placa PPY5A37 27176 - COMERCIAL SAO FRANCI Janela de atendimento Grad…" at bounding box center [525, 269] width 1050 height 539
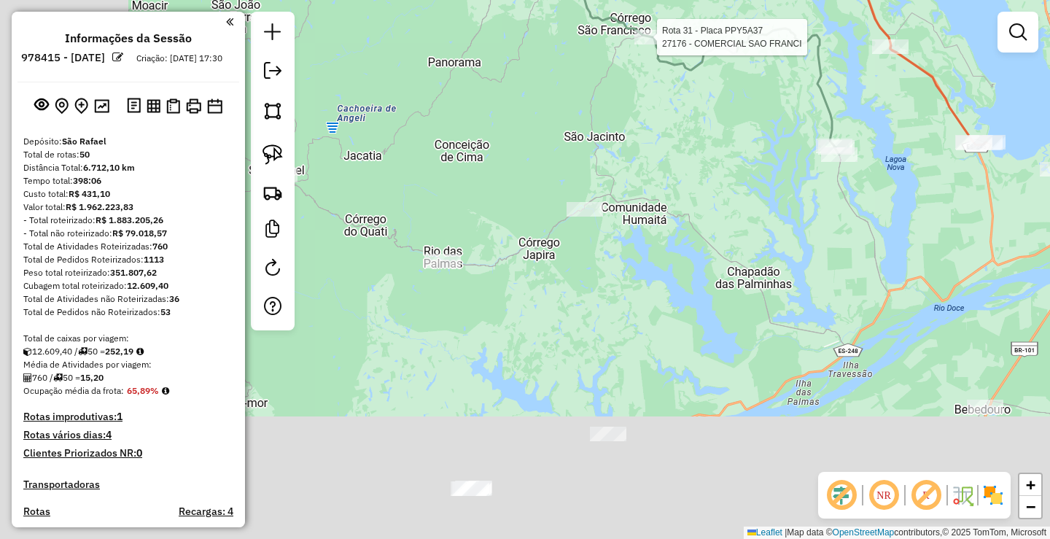
drag, startPoint x: 478, startPoint y: 290, endPoint x: 615, endPoint y: 166, distance: 184.8
click at [624, 135] on div "Rota 31 - Placa PPY5A37 27176 - COMERCIAL SAO FRANCI Janela de atendimento Grad…" at bounding box center [525, 269] width 1050 height 539
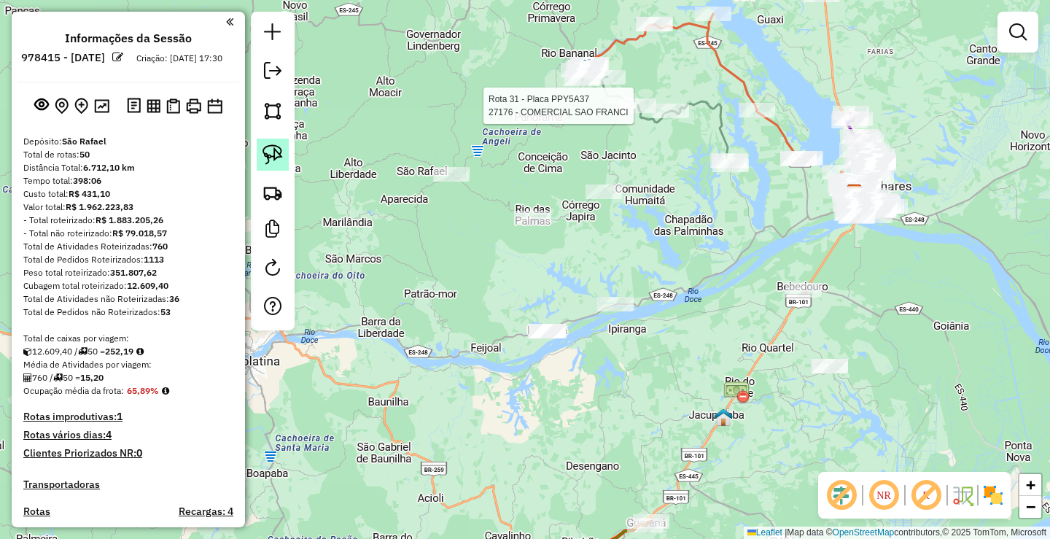
click at [281, 145] on img at bounding box center [272, 154] width 20 height 20
drag, startPoint x: 564, startPoint y: 155, endPoint x: 425, endPoint y: 127, distance: 142.0
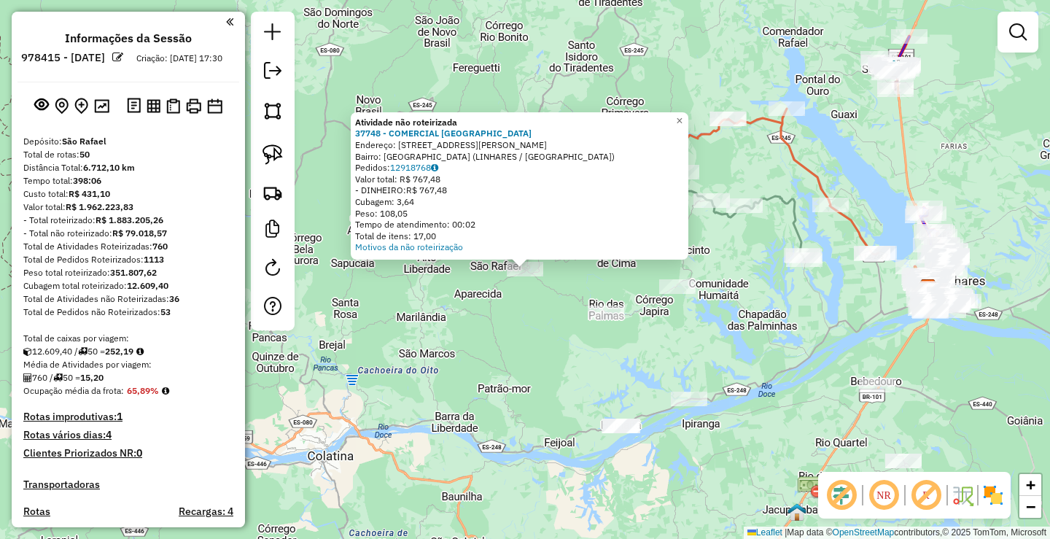
click at [471, 332] on div "Atividade não roteirizada 37748 - COMERCIAL SAO RAFAEL Endereço: R JOSE TESCH S…" at bounding box center [525, 269] width 1050 height 539
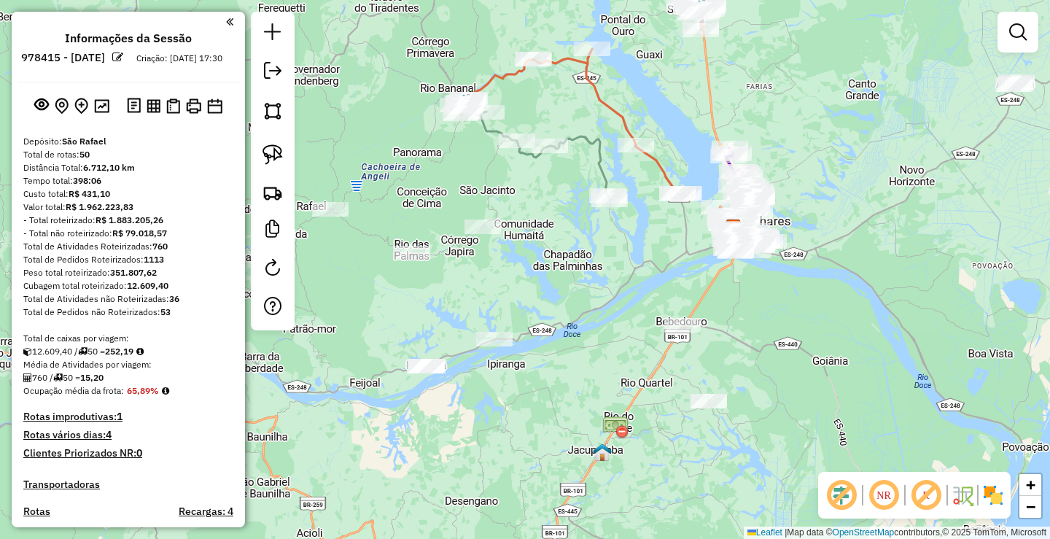
drag, startPoint x: 531, startPoint y: 350, endPoint x: 337, endPoint y: 290, distance: 203.6
click at [337, 290] on div "Janela de atendimento Grade de atendimento Capacidade Transportadoras Veículos …" at bounding box center [525, 269] width 1050 height 539
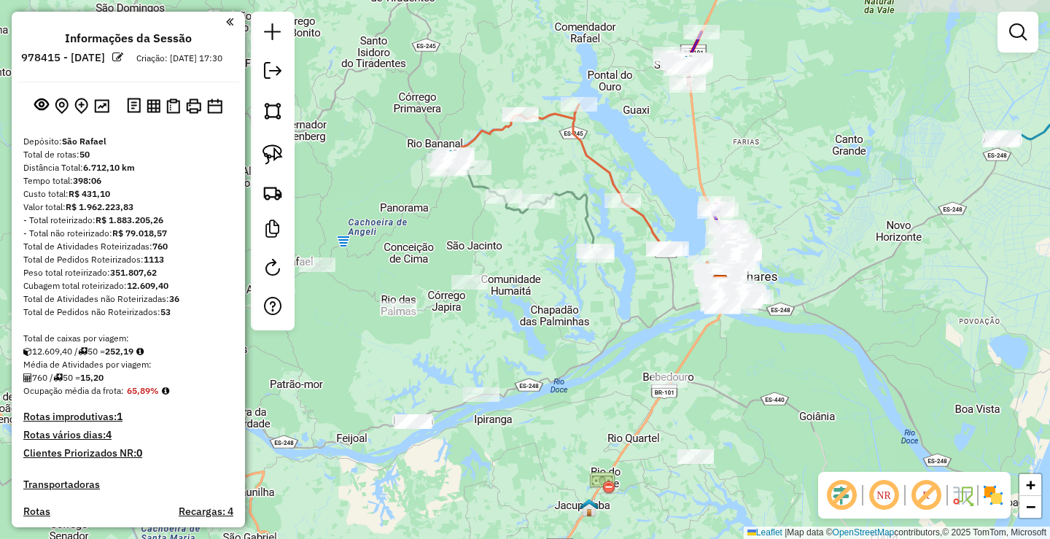
drag, startPoint x: 524, startPoint y: 251, endPoint x: 519, endPoint y: 268, distance: 18.2
click at [519, 268] on div "Janela de atendimento Grade de atendimento Capacidade Transportadoras Veículos …" at bounding box center [525, 269] width 1050 height 539
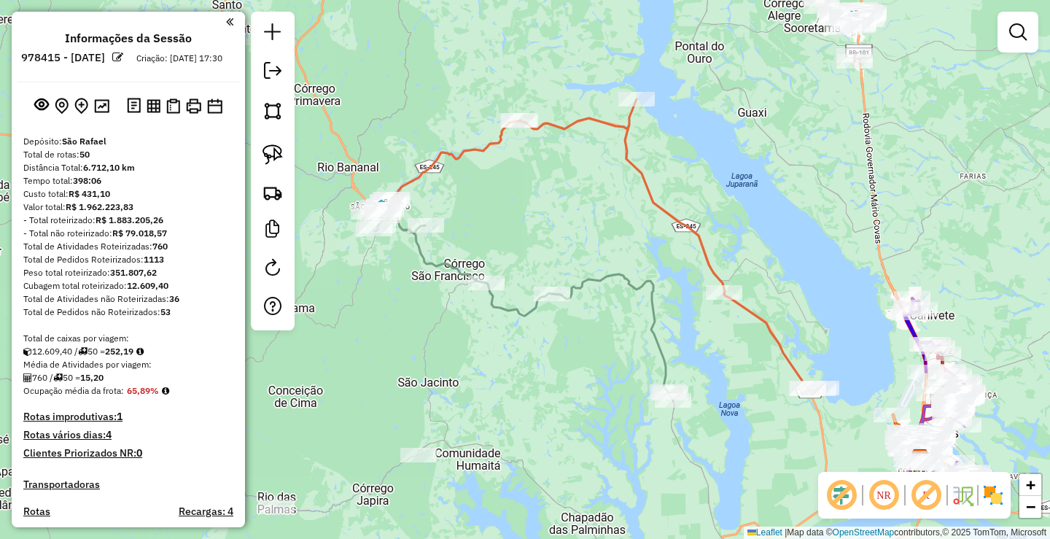
drag, startPoint x: 571, startPoint y: 152, endPoint x: 579, endPoint y: 257, distance: 106.1
click at [579, 257] on div "Janela de atendimento Grade de atendimento Capacidade Transportadoras Veículos …" at bounding box center [525, 269] width 1050 height 539
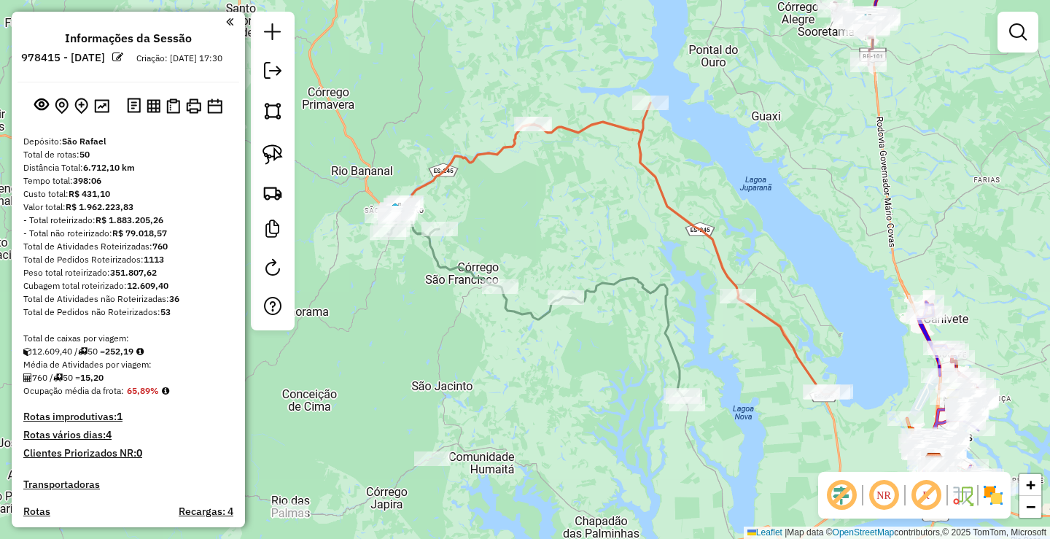
drag, startPoint x: 551, startPoint y: 360, endPoint x: 565, endPoint y: 364, distance: 14.3
click at [565, 364] on div "Janela de atendimento Grade de atendimento Capacidade Transportadoras Veículos …" at bounding box center [525, 269] width 1050 height 539
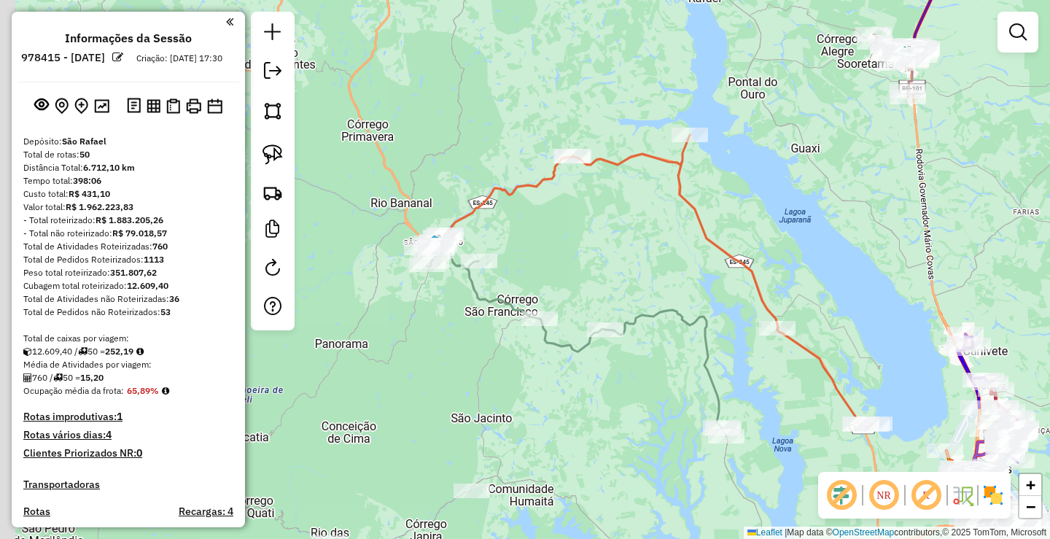
click at [569, 388] on div "Janela de atendimento Grade de atendimento Capacidade Transportadoras Veículos …" at bounding box center [525, 269] width 1050 height 539
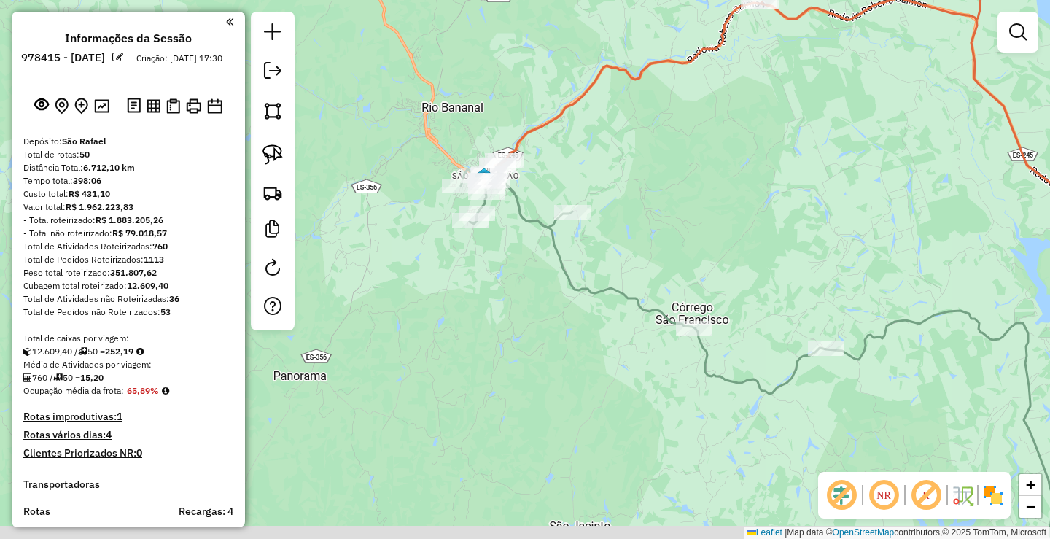
drag, startPoint x: 559, startPoint y: 300, endPoint x: 517, endPoint y: 265, distance: 54.4
click at [517, 265] on div "Janela de atendimento Grade de atendimento Capacidade Transportadoras Veículos …" at bounding box center [525, 269] width 1050 height 539
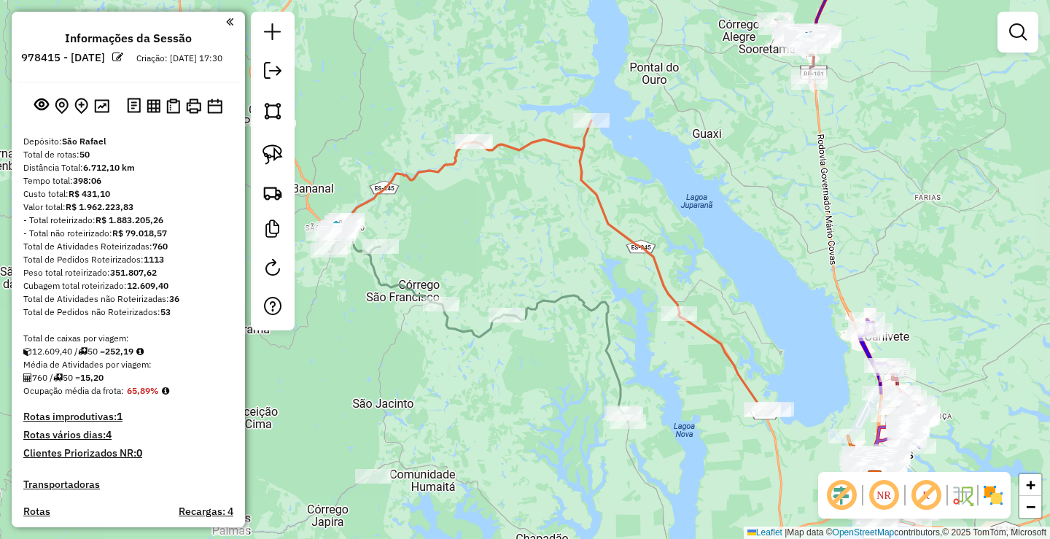
drag, startPoint x: 670, startPoint y: 281, endPoint x: 499, endPoint y: 274, distance: 170.7
click at [499, 274] on div "Janela de atendimento Grade de atendimento Capacidade Transportadoras Veículos …" at bounding box center [525, 269] width 1050 height 539
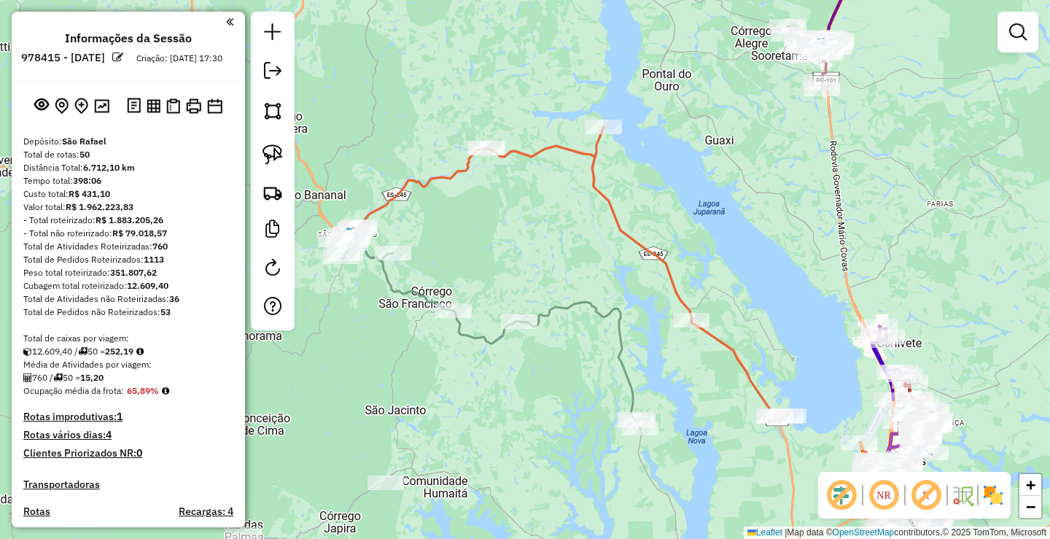
drag, startPoint x: 491, startPoint y: 262, endPoint x: 567, endPoint y: 257, distance: 76.8
click at [566, 257] on div "Janela de atendimento Grade de atendimento Capacidade Transportadoras Veículos …" at bounding box center [525, 269] width 1050 height 539
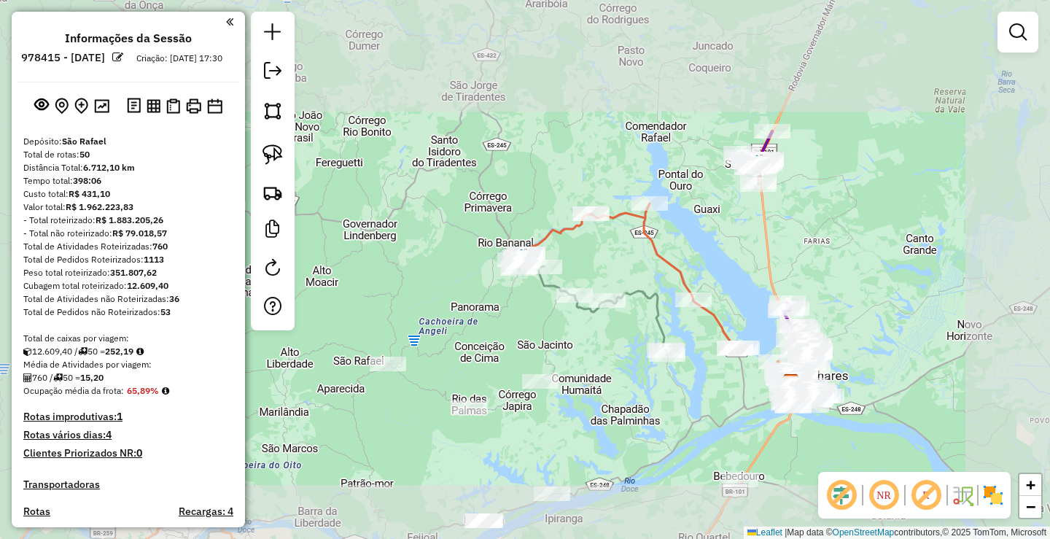
drag, startPoint x: 594, startPoint y: 397, endPoint x: 546, endPoint y: 145, distance: 256.0
click at [552, 180] on div "Janela de atendimento Grade de atendimento Capacidade Transportadoras Veículos …" at bounding box center [525, 269] width 1050 height 539
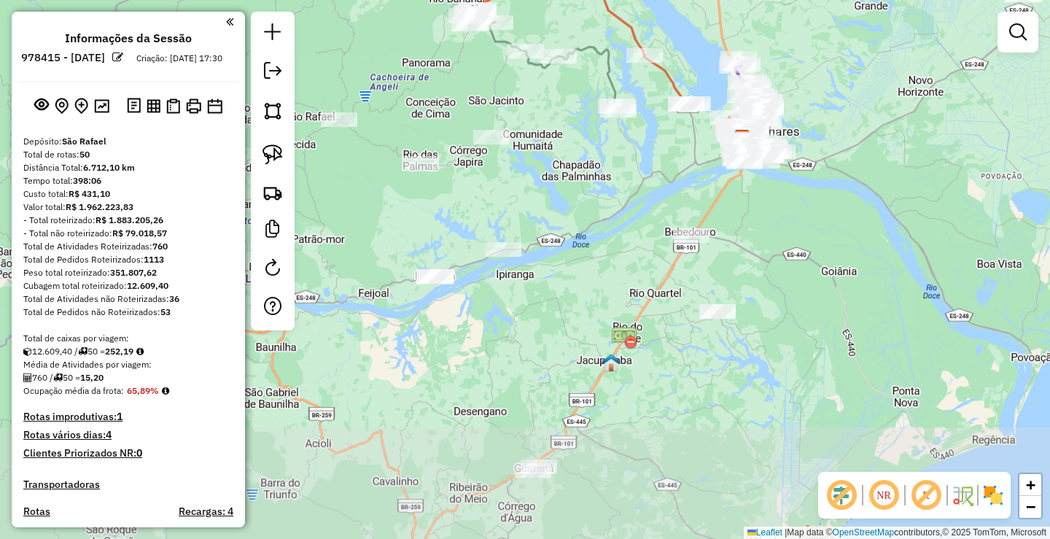
drag, startPoint x: 580, startPoint y: 321, endPoint x: 594, endPoint y: 84, distance: 237.3
click at [589, 107] on div "Janela de atendimento Grade de atendimento Capacidade Transportadoras Veículos …" at bounding box center [525, 269] width 1050 height 539
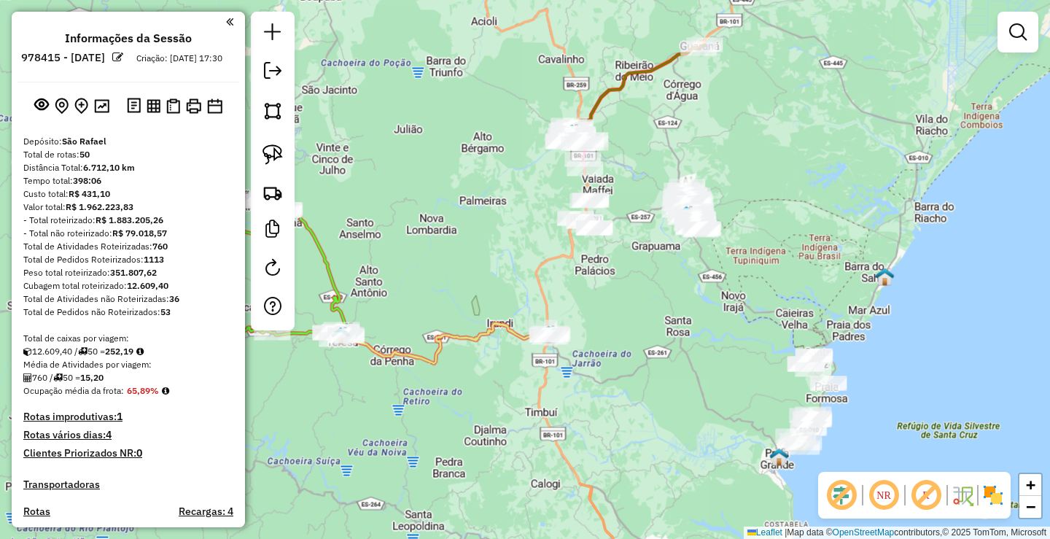
drag, startPoint x: 641, startPoint y: 249, endPoint x: 739, endPoint y: 203, distance: 108.9
click at [765, 210] on div "Janela de atendimento Grade de atendimento Capacidade Transportadoras Veículos …" at bounding box center [525, 269] width 1050 height 539
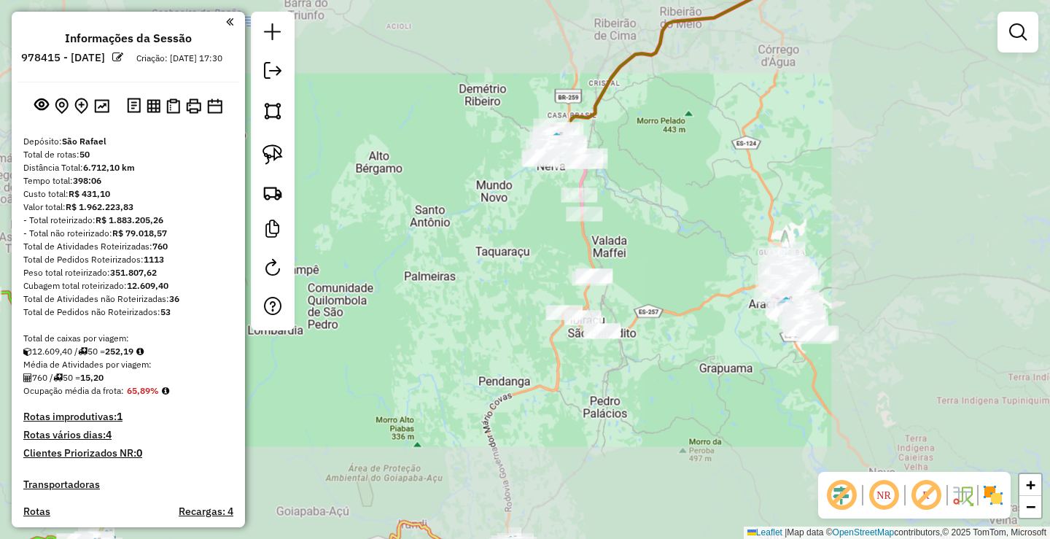
drag, startPoint x: 547, startPoint y: 257, endPoint x: 620, endPoint y: 122, distance: 153.6
click at [610, 140] on div "Janela de atendimento Grade de atendimento Capacidade Transportadoras Veículos …" at bounding box center [525, 269] width 1050 height 539
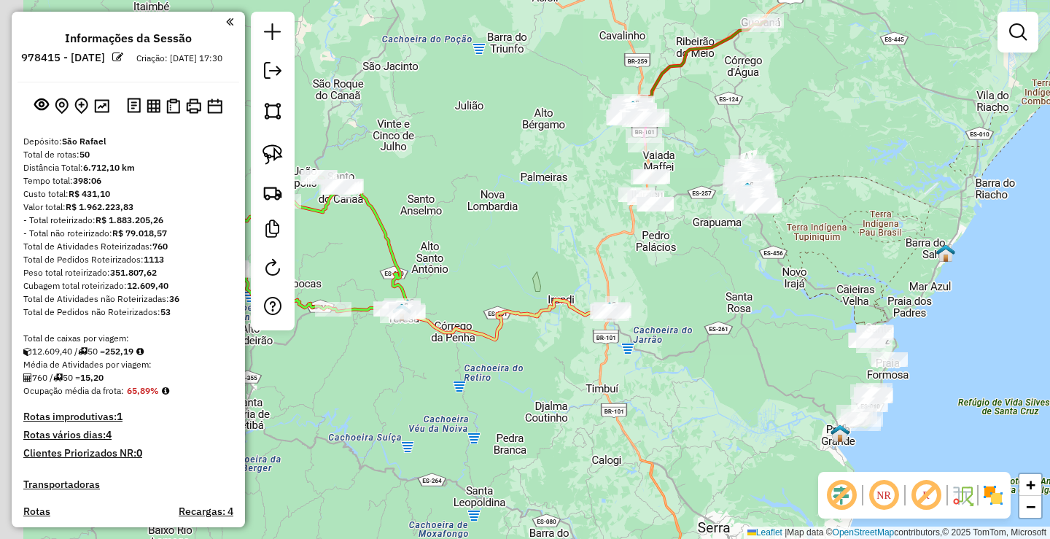
drag, startPoint x: 485, startPoint y: 220, endPoint x: 581, endPoint y: 225, distance: 96.4
click at [590, 225] on div "Janela de atendimento Grade de atendimento Capacidade Transportadoras Veículos …" at bounding box center [525, 269] width 1050 height 539
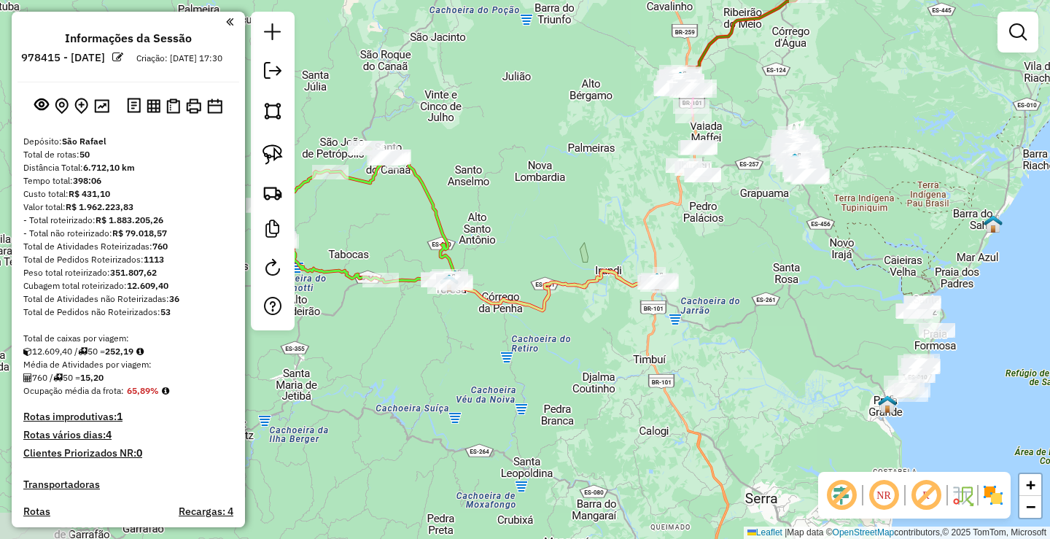
drag, startPoint x: 536, startPoint y: 230, endPoint x: 527, endPoint y: 181, distance: 49.7
click at [529, 181] on div "Janela de atendimento Grade de atendimento Capacidade Transportadoras Veículos …" at bounding box center [525, 269] width 1050 height 539
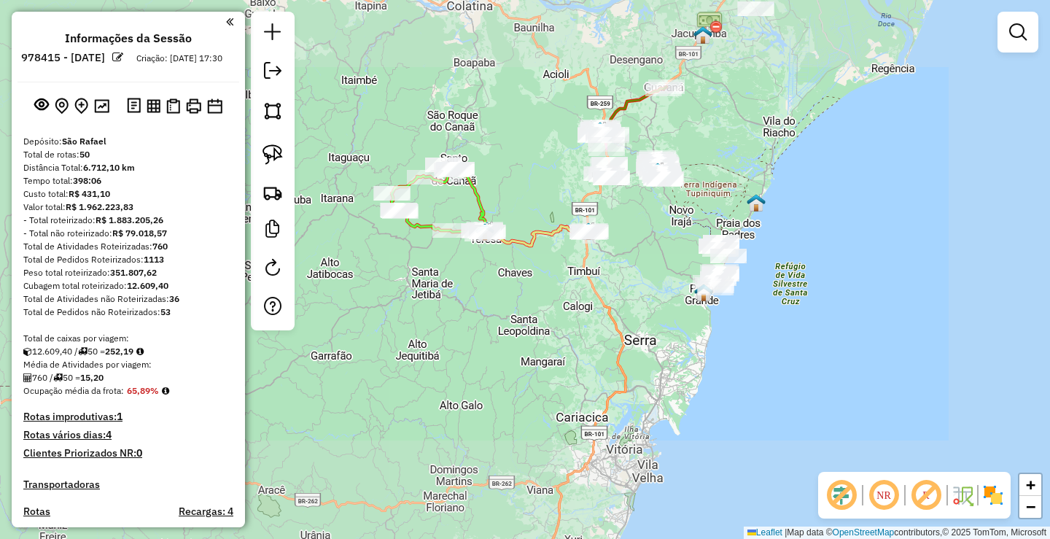
drag, startPoint x: 658, startPoint y: 240, endPoint x: 600, endPoint y: 243, distance: 58.4
click at [617, 249] on div "Janela de atendimento Grade de atendimento Capacidade Transportadoras Veículos …" at bounding box center [525, 269] width 1050 height 539
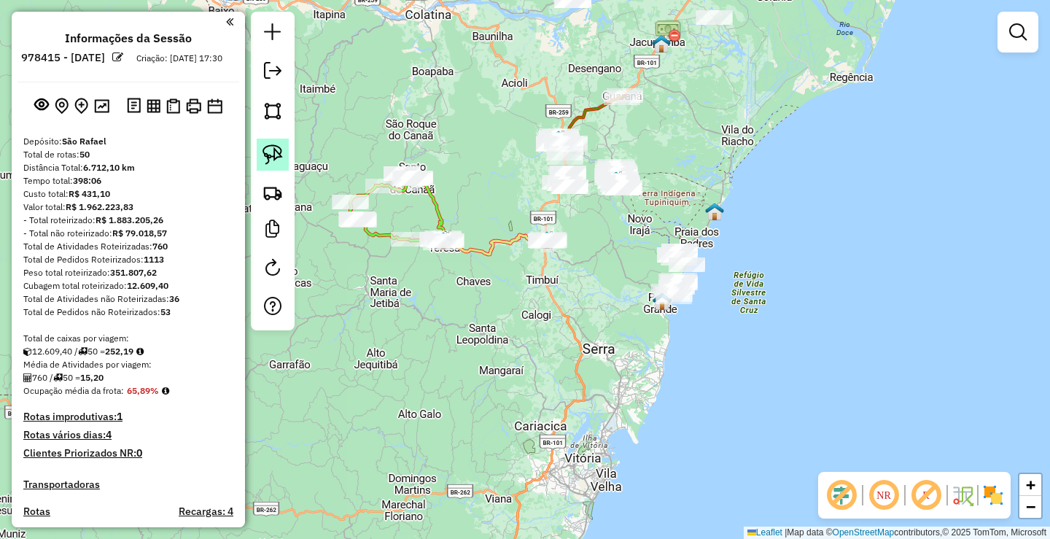
click at [271, 157] on img at bounding box center [272, 154] width 20 height 20
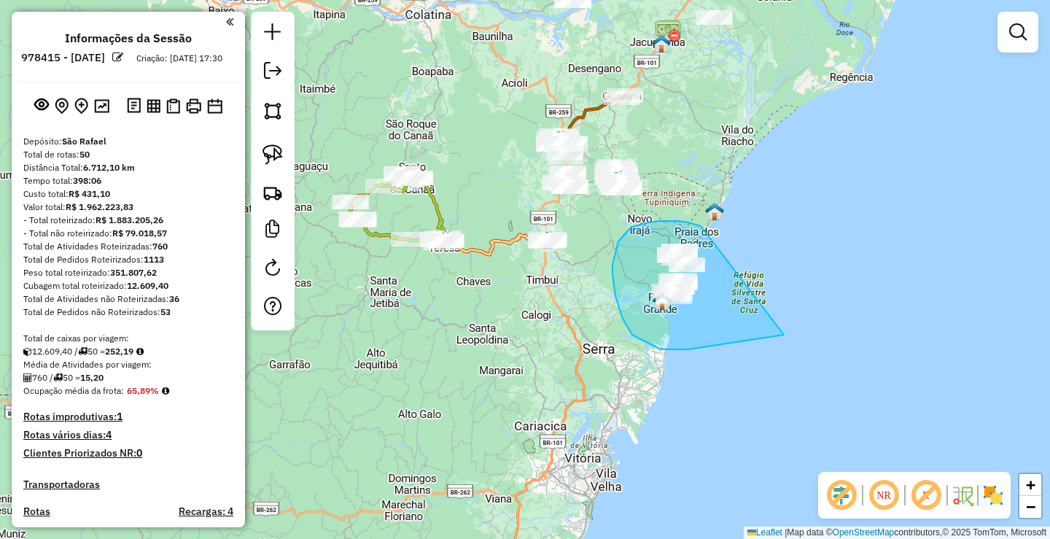
drag, startPoint x: 666, startPoint y: 221, endPoint x: 811, endPoint y: 323, distance: 177.4
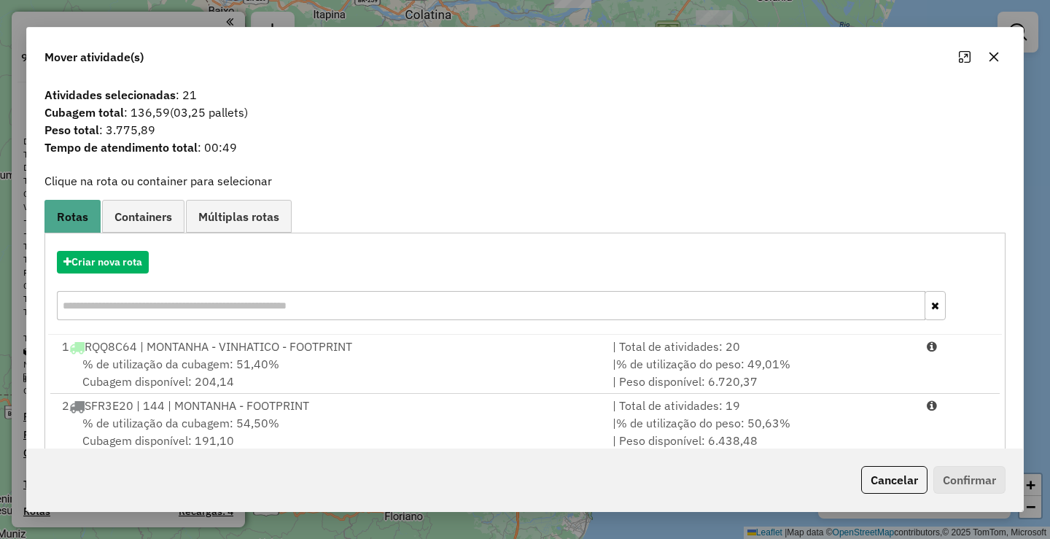
click at [994, 55] on icon "button" at bounding box center [993, 56] width 9 height 9
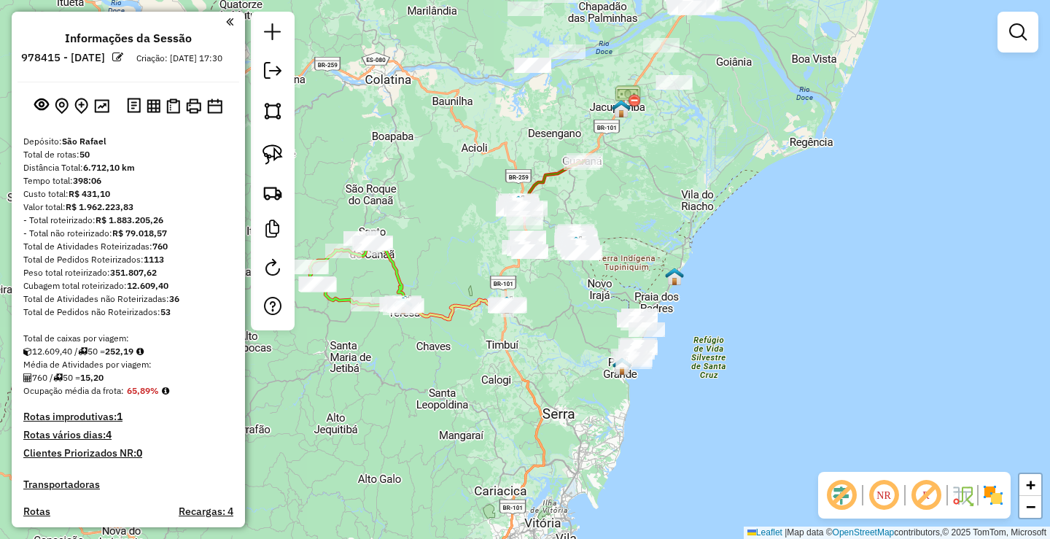
drag, startPoint x: 537, startPoint y: 204, endPoint x: 492, endPoint y: 281, distance: 88.9
click at [492, 281] on div "Janela de atendimento Grade de atendimento Capacidade Transportadoras Veículos …" at bounding box center [525, 269] width 1050 height 539
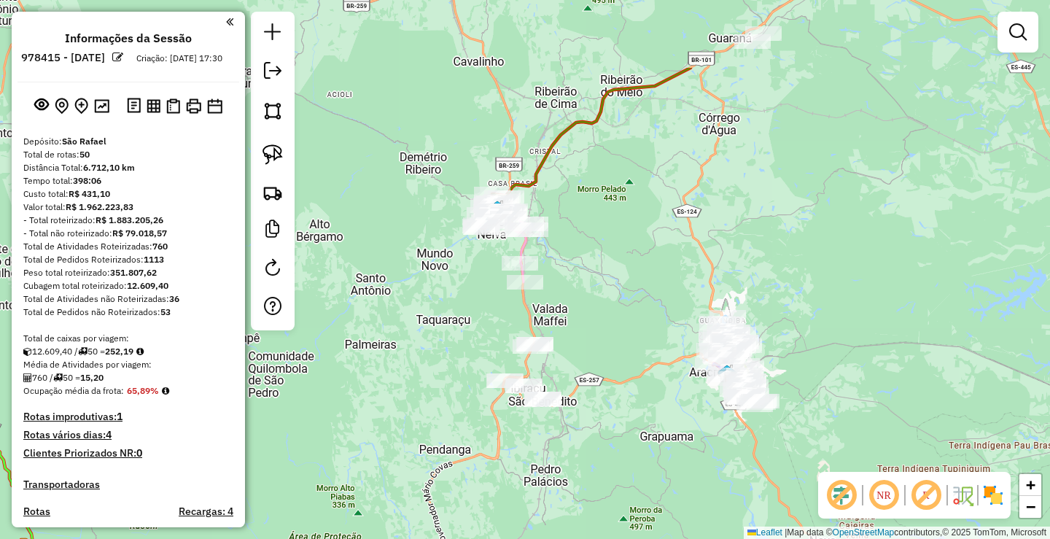
drag, startPoint x: 467, startPoint y: 214, endPoint x: 466, endPoint y: 409, distance: 194.6
click at [467, 415] on div "Janela de atendimento Grade de atendimento Capacidade Transportadoras Veículos …" at bounding box center [525, 269] width 1050 height 539
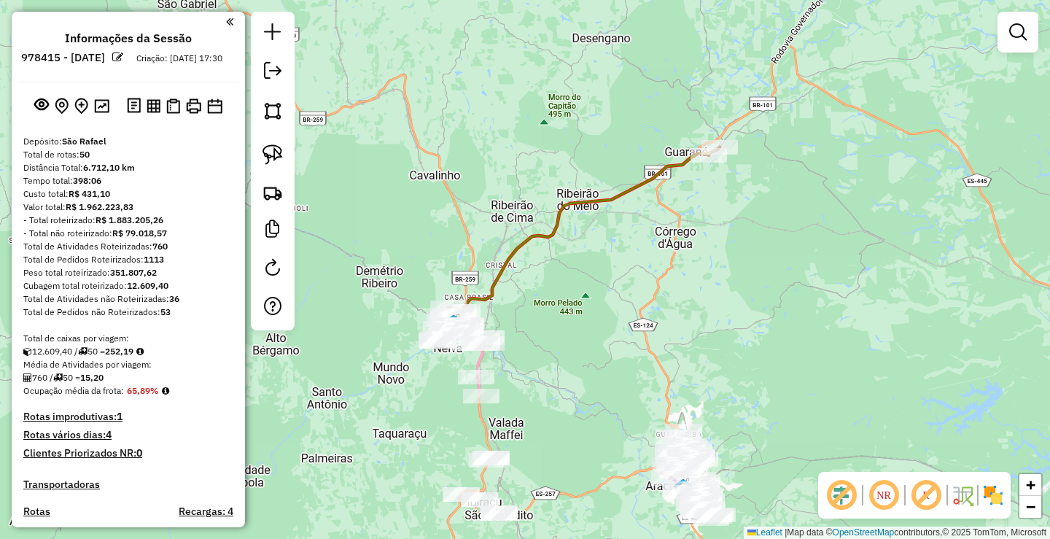
drag, startPoint x: 436, startPoint y: 181, endPoint x: 407, endPoint y: 217, distance: 46.7
click at [409, 216] on div "Janela de atendimento Grade de atendimento Capacidade Transportadoras Veículos …" at bounding box center [525, 269] width 1050 height 539
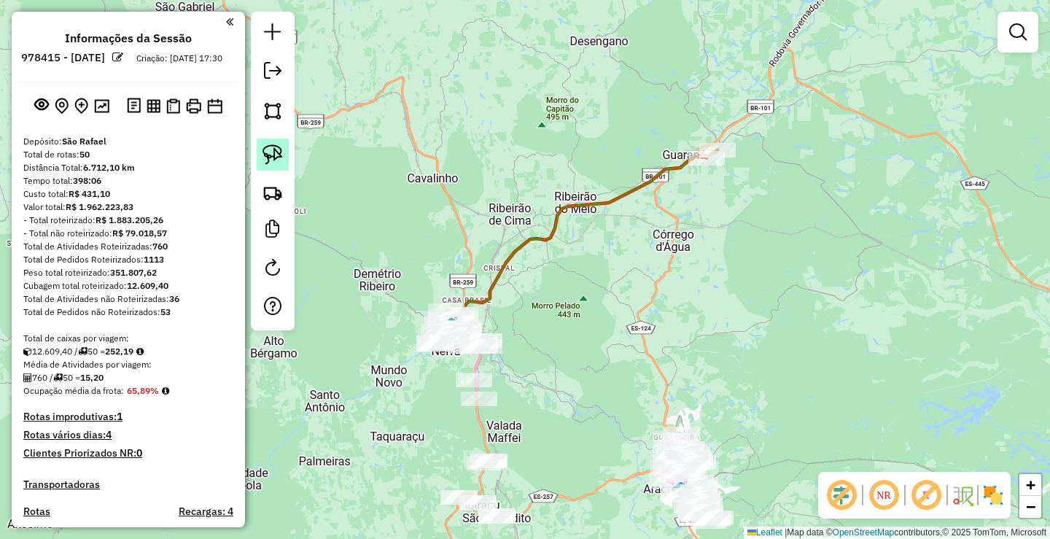
click at [273, 150] on img at bounding box center [272, 154] width 20 height 20
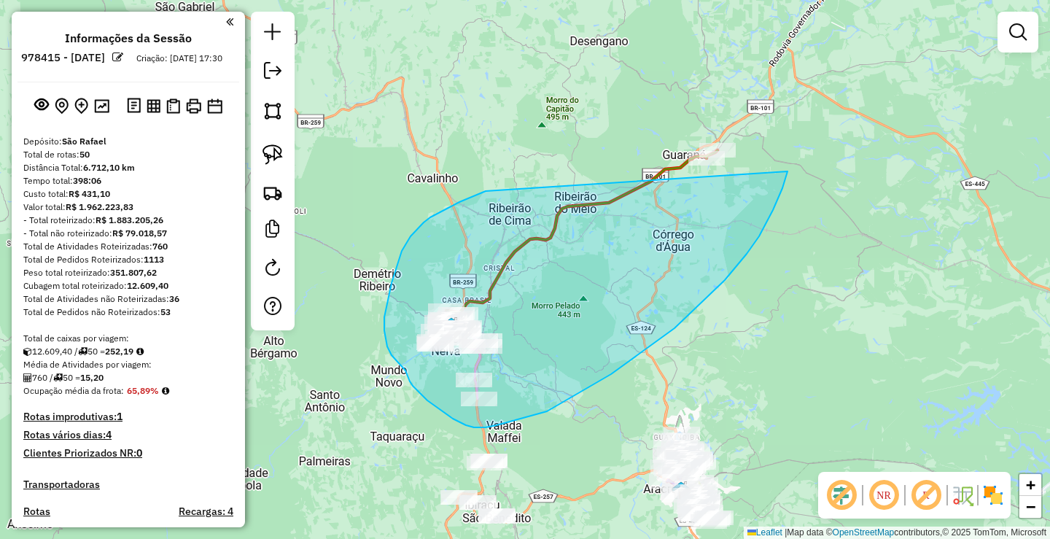
drag, startPoint x: 410, startPoint y: 236, endPoint x: 797, endPoint y: 104, distance: 408.5
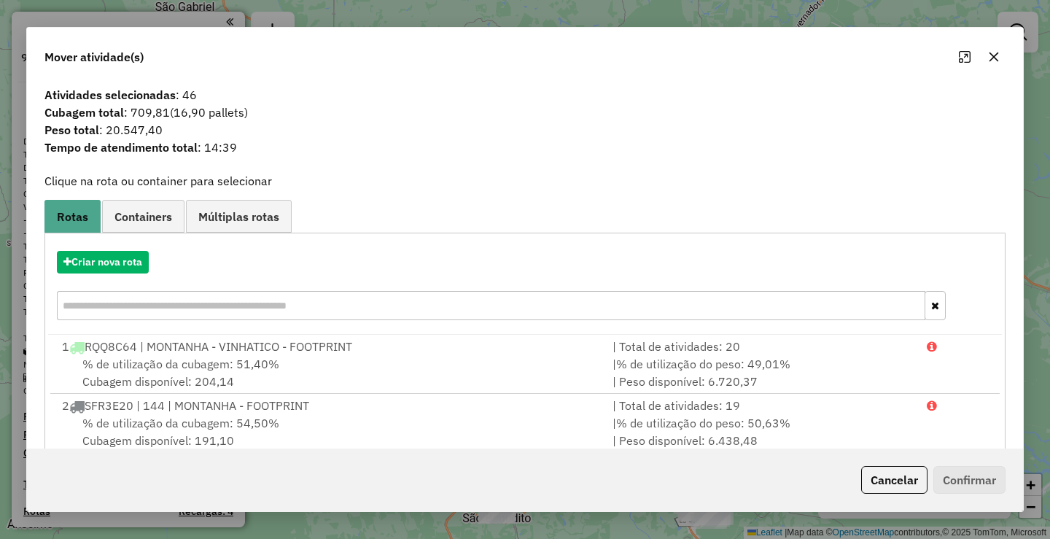
click at [992, 58] on icon "button" at bounding box center [993, 56] width 9 height 9
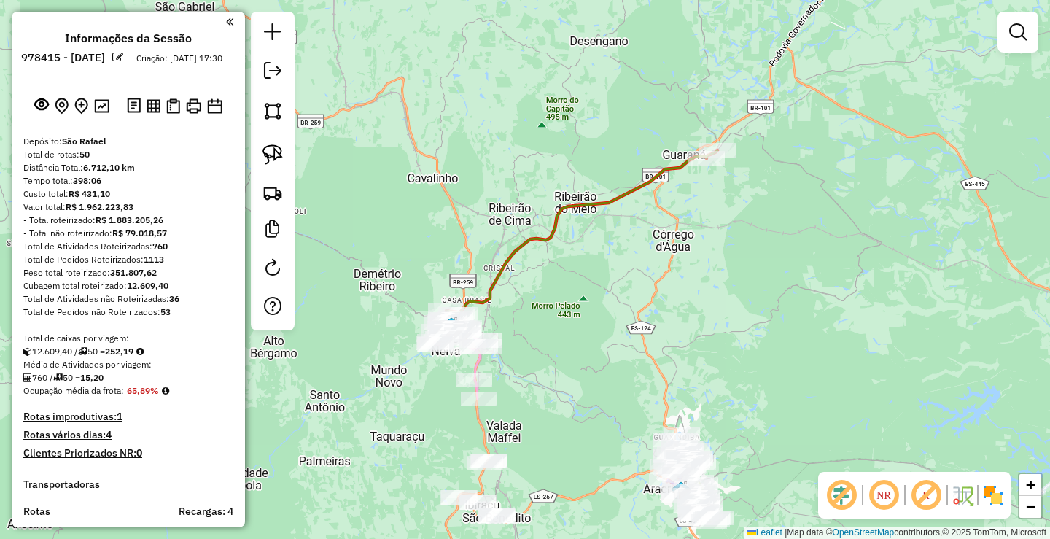
drag, startPoint x: 511, startPoint y: 380, endPoint x: 577, endPoint y: 167, distance: 222.9
click at [551, 232] on div "Janela de atendimento Grade de atendimento Capacidade Transportadoras Veículos …" at bounding box center [525, 269] width 1050 height 539
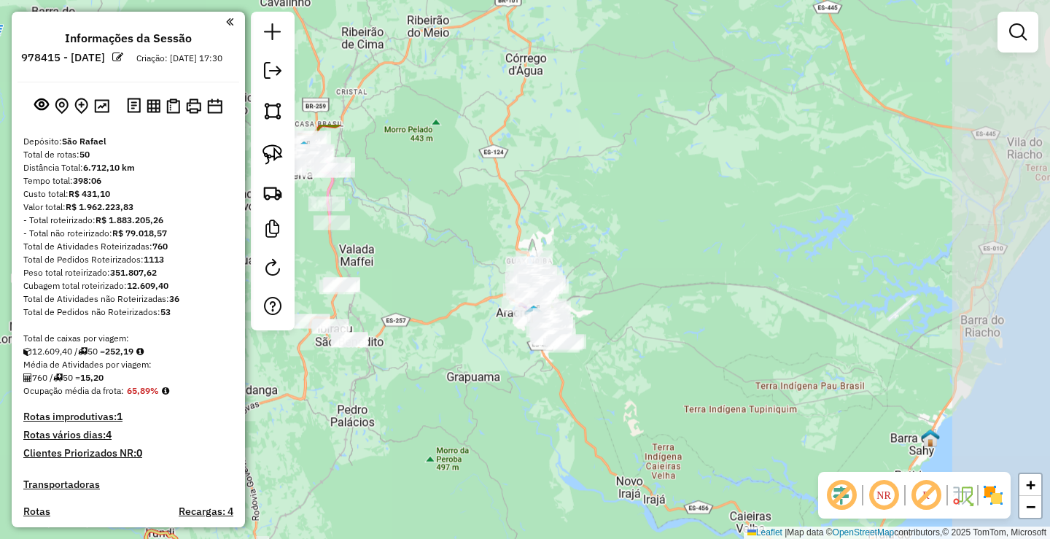
drag, startPoint x: 703, startPoint y: 229, endPoint x: 452, endPoint y: 407, distance: 308.0
click at [452, 407] on div "Janela de atendimento Grade de atendimento Capacidade Transportadoras Veículos …" at bounding box center [525, 269] width 1050 height 539
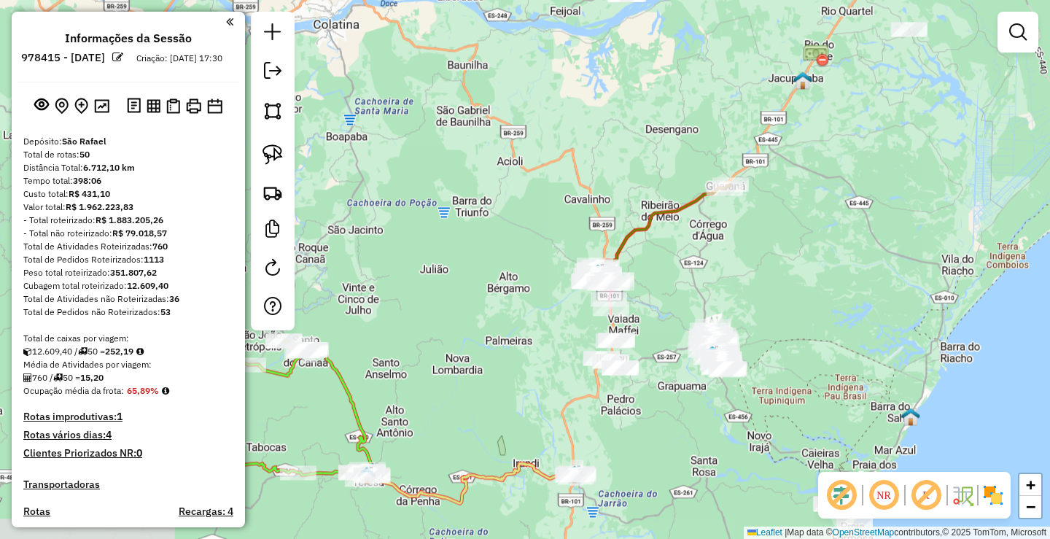
drag, startPoint x: 436, startPoint y: 342, endPoint x: 650, endPoint y: 365, distance: 215.6
click at [656, 365] on div "Janela de atendimento Grade de atendimento Capacidade Transportadoras Veículos …" at bounding box center [525, 269] width 1050 height 539
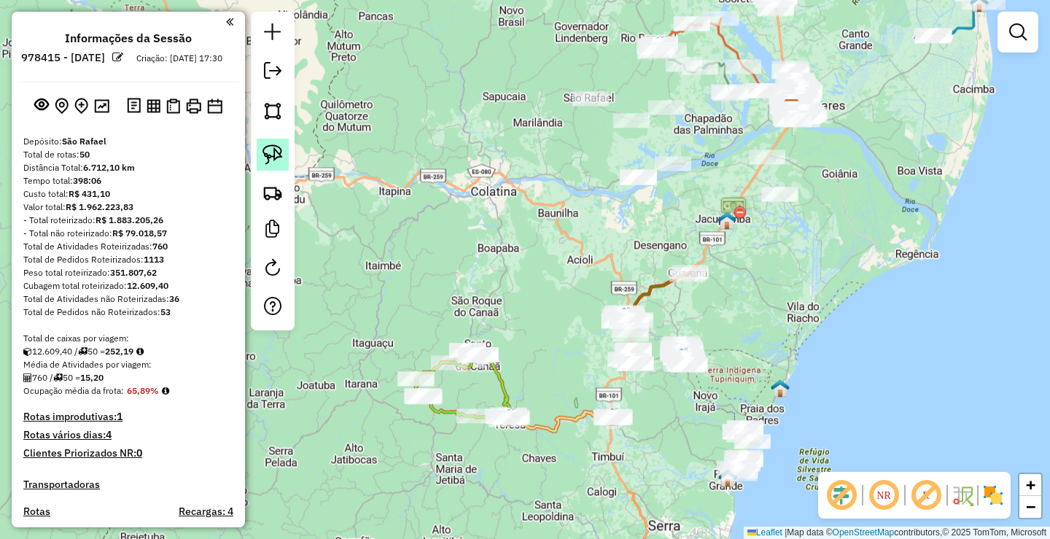
click at [276, 151] on img at bounding box center [272, 154] width 20 height 20
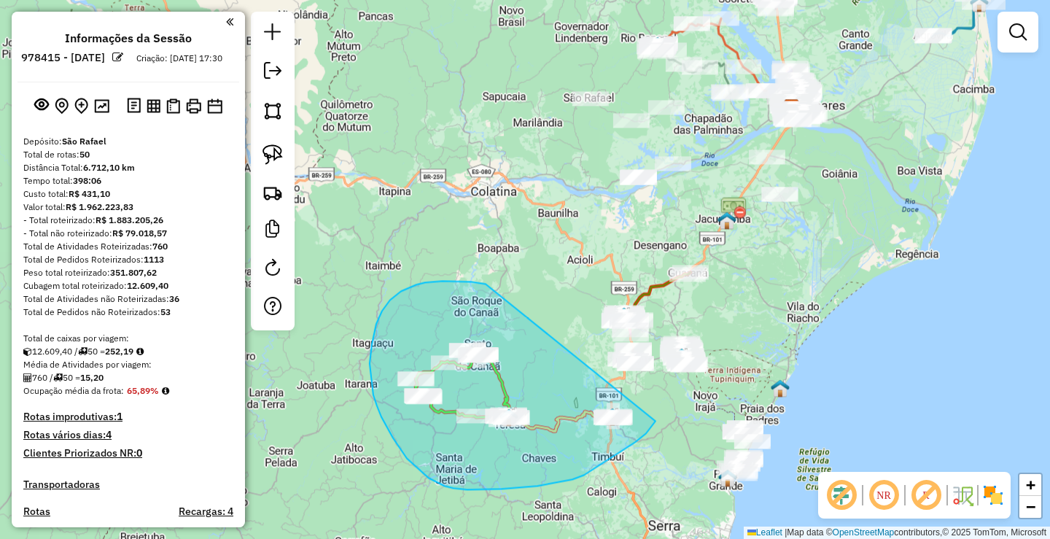
drag, startPoint x: 401, startPoint y: 291, endPoint x: 656, endPoint y: 419, distance: 285.6
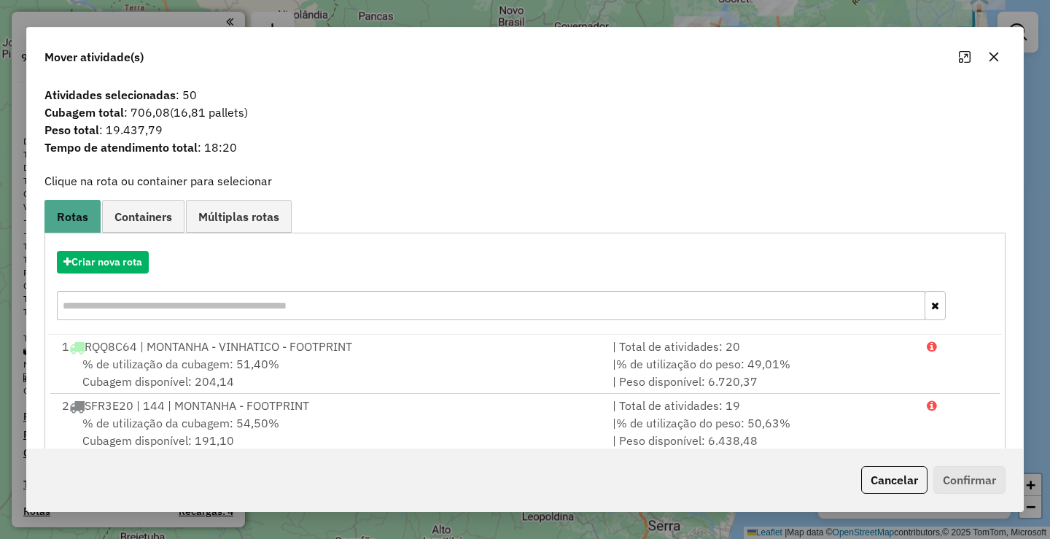
click at [994, 58] on icon "button" at bounding box center [993, 56] width 9 height 9
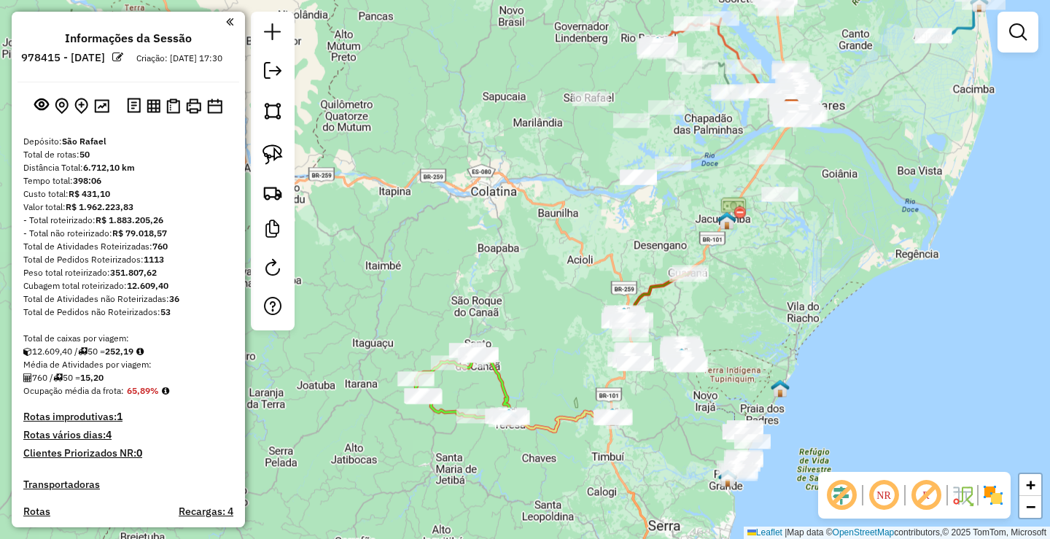
drag, startPoint x: 496, startPoint y: 380, endPoint x: 518, endPoint y: 366, distance: 25.7
click at [511, 366] on icon at bounding box center [462, 383] width 95 height 67
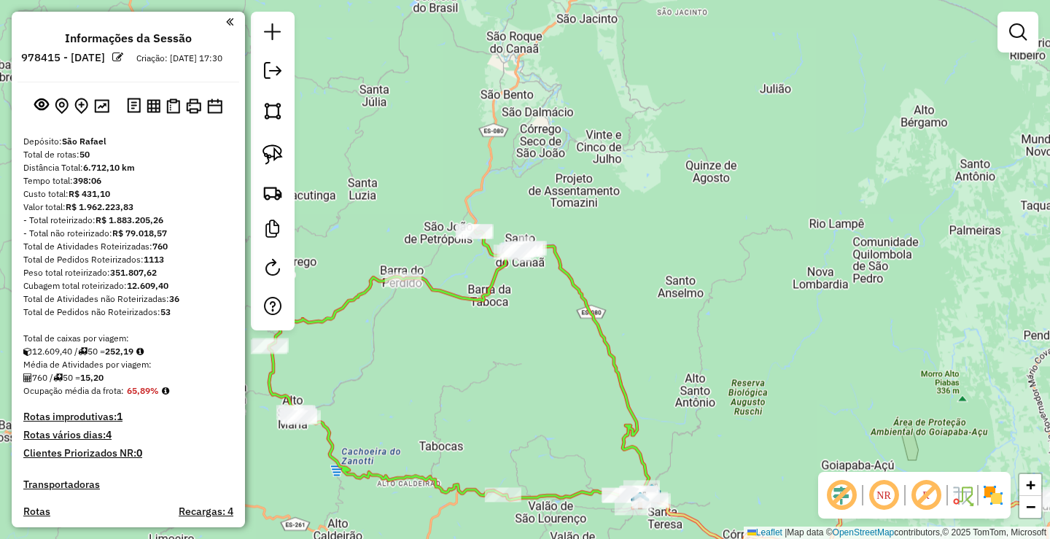
drag, startPoint x: 432, startPoint y: 347, endPoint x: 514, endPoint y: 310, distance: 90.4
click at [497, 318] on div "Janela de atendimento Grade de atendimento Capacidade Transportadoras Veículos …" at bounding box center [525, 269] width 1050 height 539
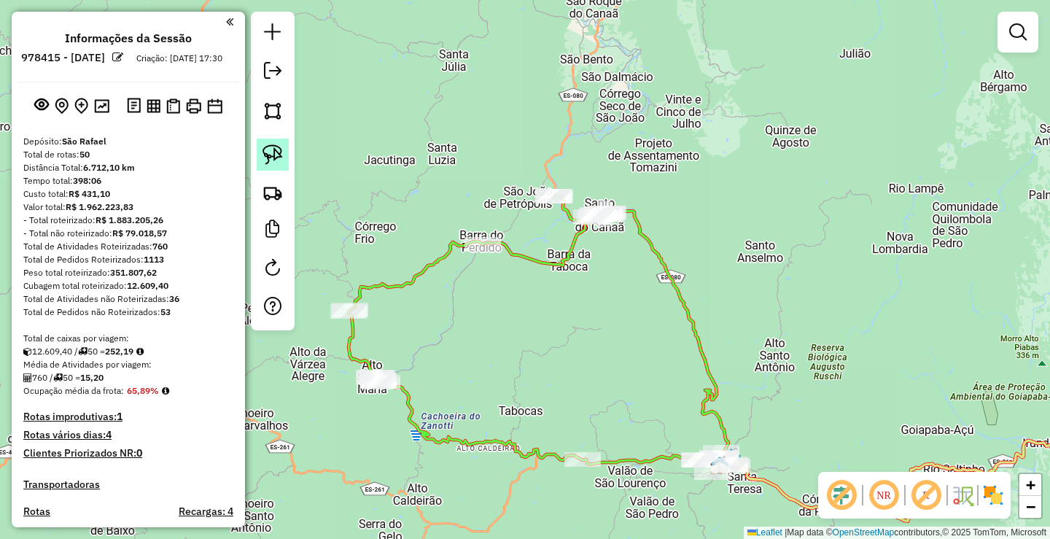
click at [275, 153] on img at bounding box center [272, 154] width 20 height 20
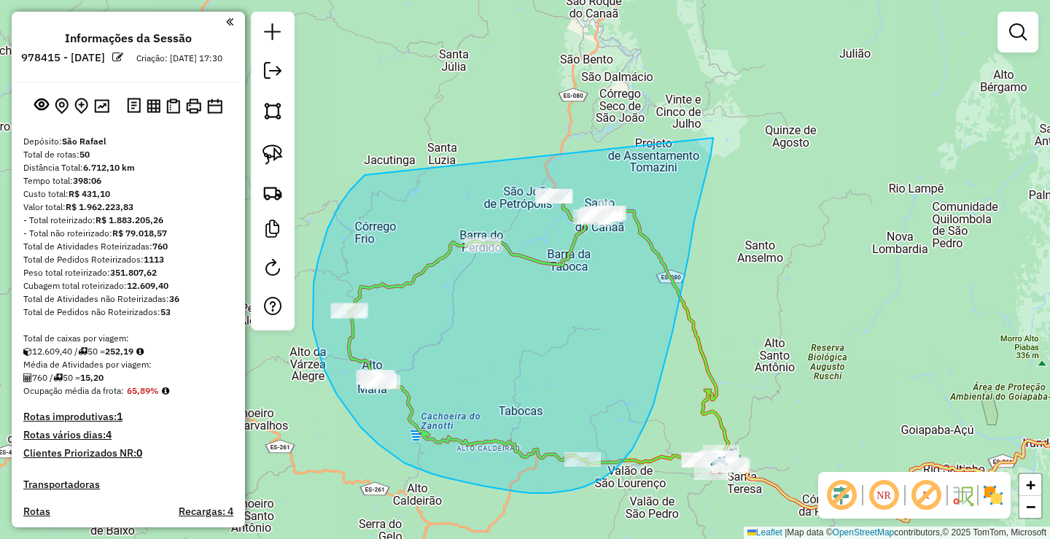
drag, startPoint x: 360, startPoint y: 179, endPoint x: 713, endPoint y: 138, distance: 355.2
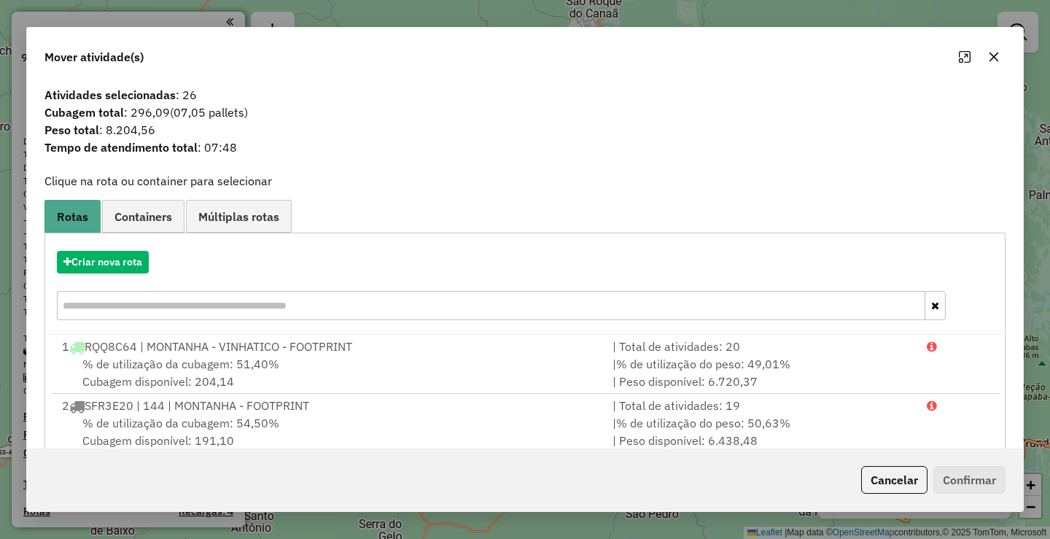
click at [991, 65] on button "button" at bounding box center [993, 56] width 23 height 23
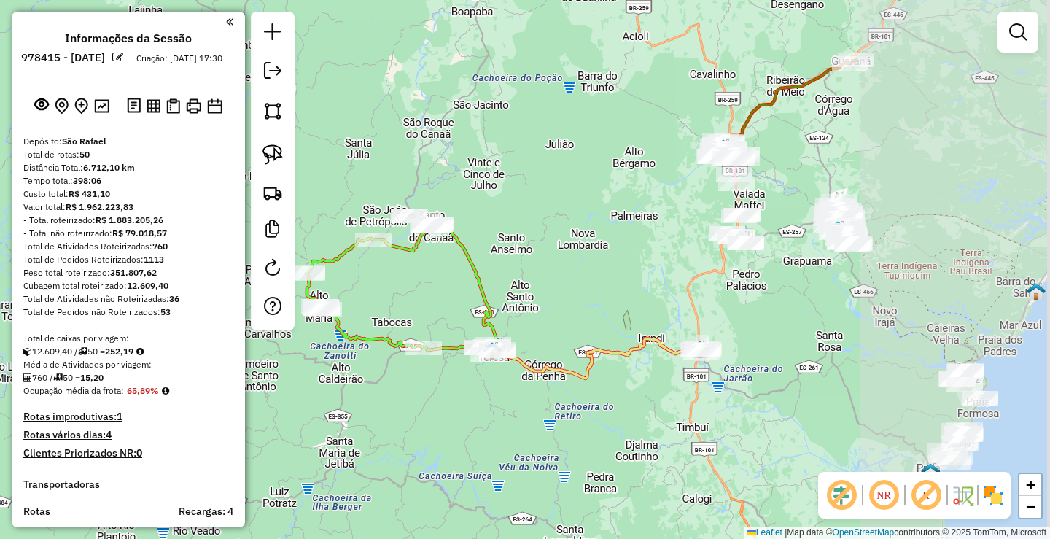
drag, startPoint x: 854, startPoint y: 308, endPoint x: 617, endPoint y: 260, distance: 242.3
click at [617, 260] on div "Janela de atendimento Grade de atendimento Capacidade Transportadoras Veículos …" at bounding box center [525, 269] width 1050 height 539
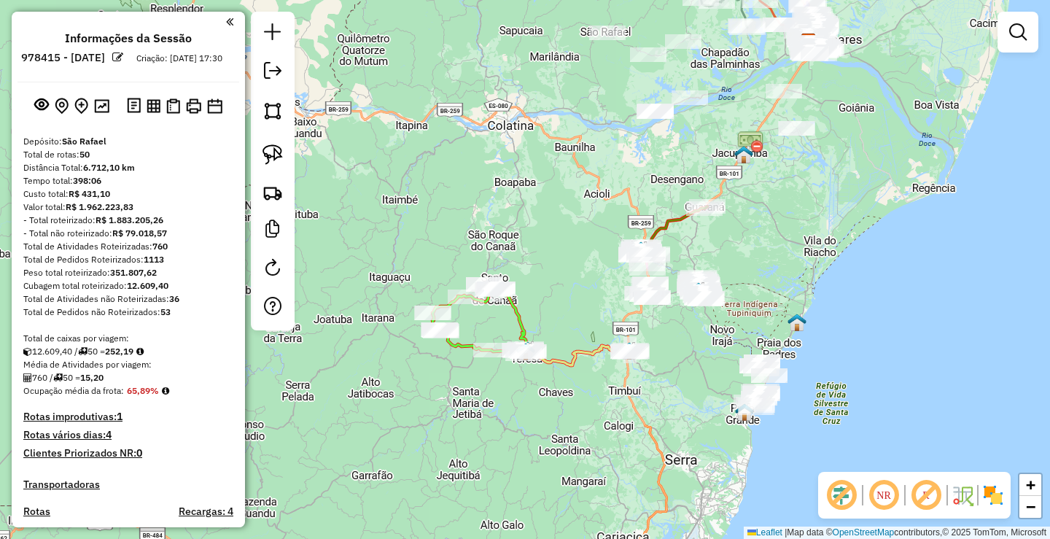
drag, startPoint x: 666, startPoint y: 352, endPoint x: 612, endPoint y: 430, distance: 95.2
click at [606, 453] on div "Janela de atendimento Grade de atendimento Capacidade Transportadoras Veículos …" at bounding box center [525, 269] width 1050 height 539
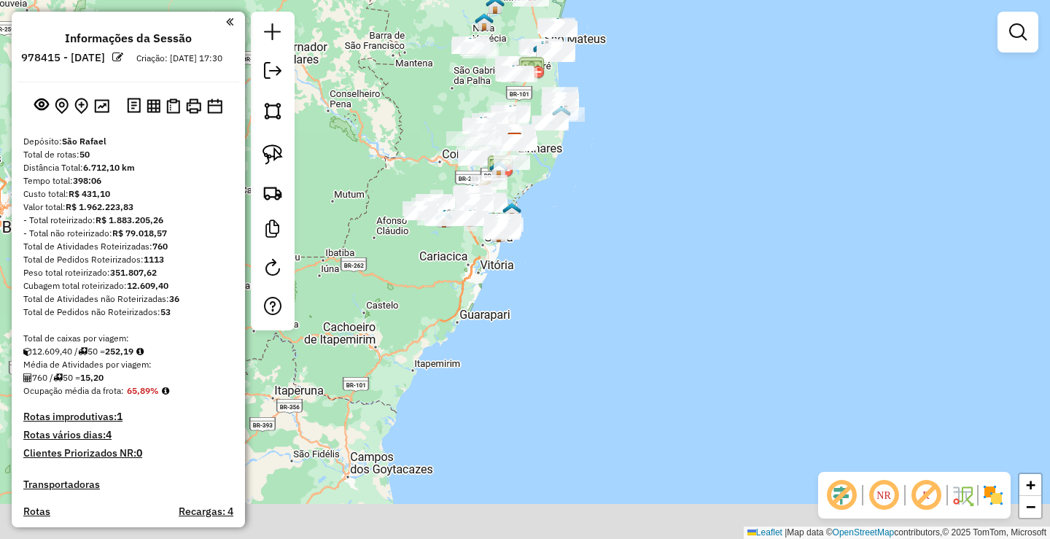
drag, startPoint x: 458, startPoint y: 308, endPoint x: 454, endPoint y: 176, distance: 132.0
click at [453, 176] on div "Janela de atendimento Grade de atendimento Capacidade Transportadoras Veículos …" at bounding box center [525, 269] width 1050 height 539
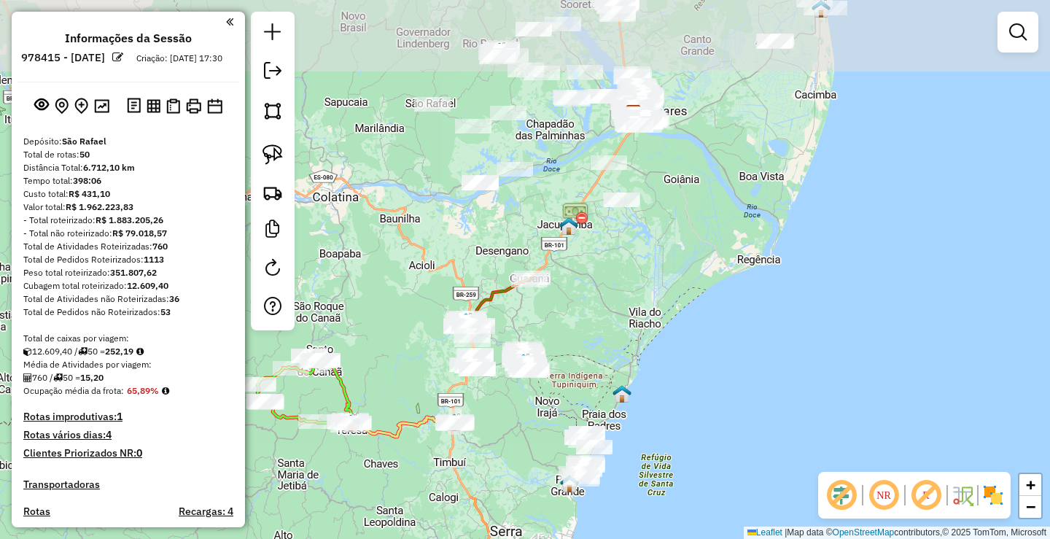
drag, startPoint x: 507, startPoint y: 208, endPoint x: 486, endPoint y: 389, distance: 182.6
click at [486, 396] on div "Janela de atendimento Grade de atendimento Capacidade Transportadoras Veículos …" at bounding box center [525, 269] width 1050 height 539
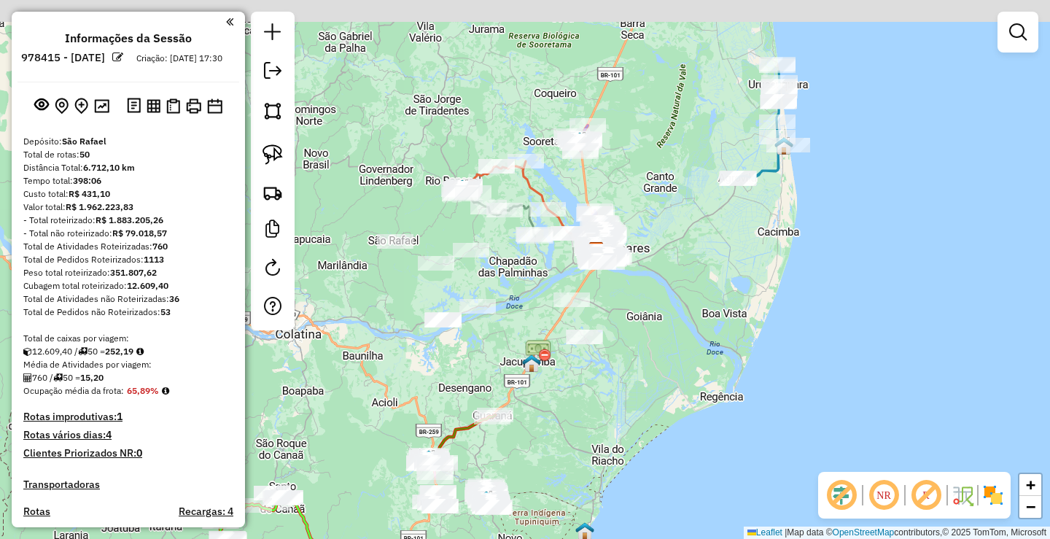
drag, startPoint x: 531, startPoint y: 223, endPoint x: 491, endPoint y: 355, distance: 138.1
click at [491, 355] on div "Janela de atendimento Grade de atendimento Capacidade Transportadoras Veículos …" at bounding box center [525, 269] width 1050 height 539
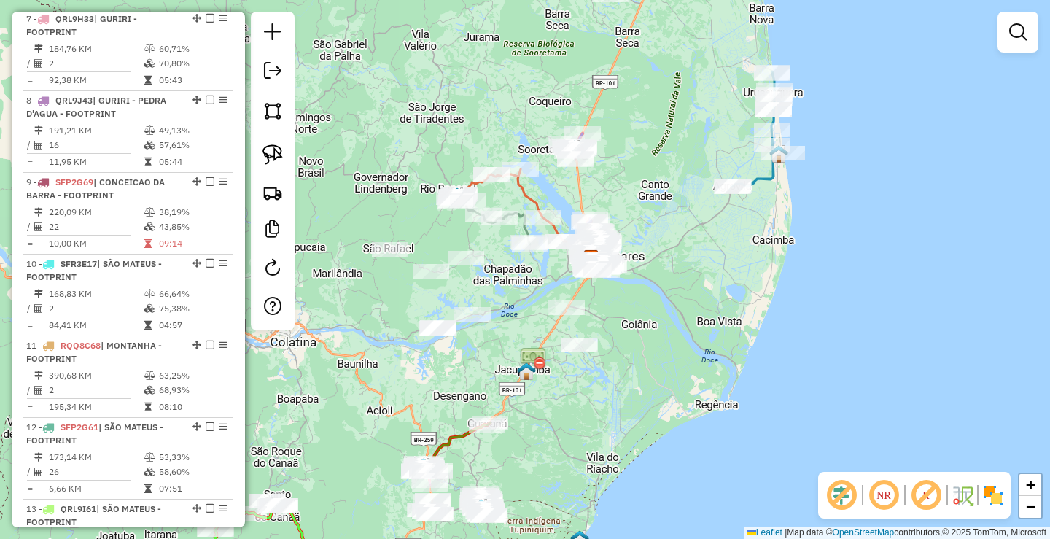
scroll to position [1093, 0]
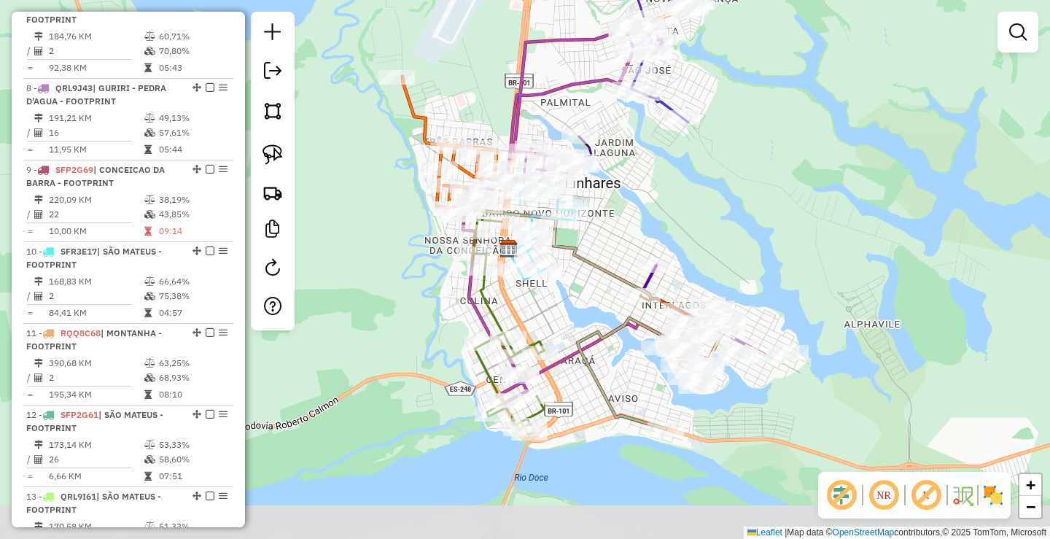
drag, startPoint x: 579, startPoint y: 378, endPoint x: 556, endPoint y: 321, distance: 60.5
click at [556, 321] on div "Janela de atendimento Grade de atendimento Capacidade Transportadoras Veículos …" at bounding box center [525, 269] width 1050 height 539
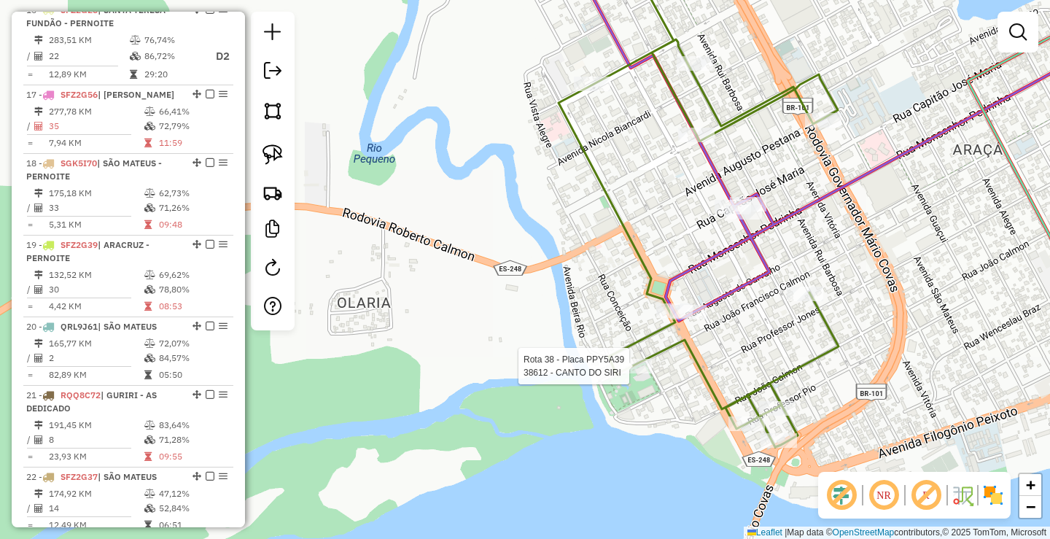
select select "**********"
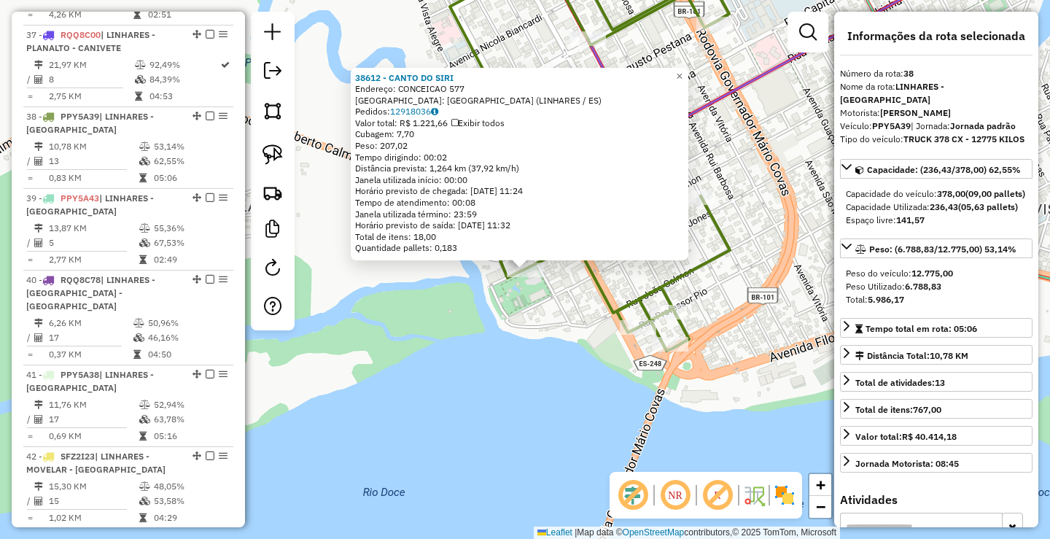
scroll to position [3537, 0]
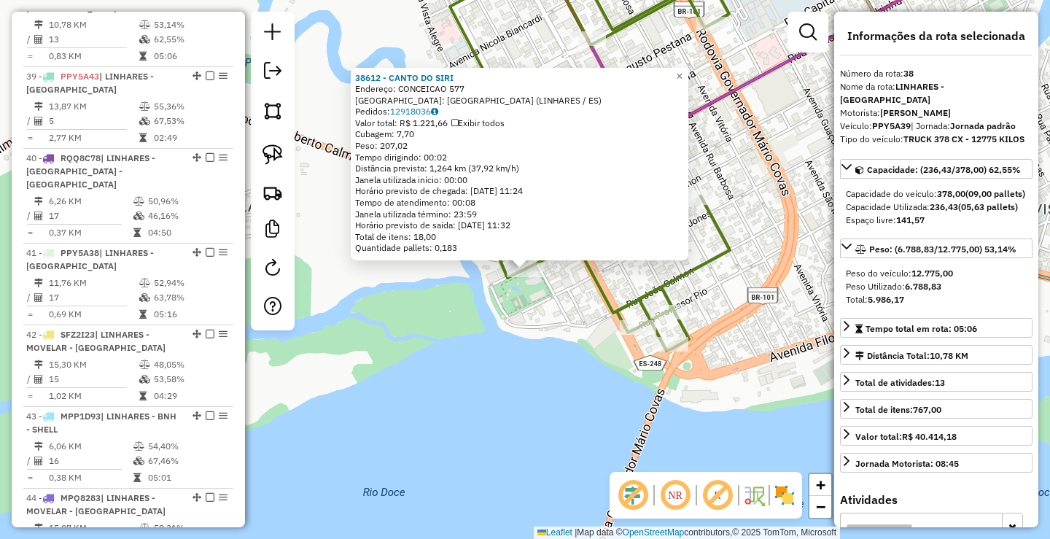
click at [528, 355] on div "38612 - CANTO DO SIRI Endereço: CONCEICAO 577 Bairro: CENTRO (LINHARES / ES) Pe…" at bounding box center [525, 269] width 1050 height 539
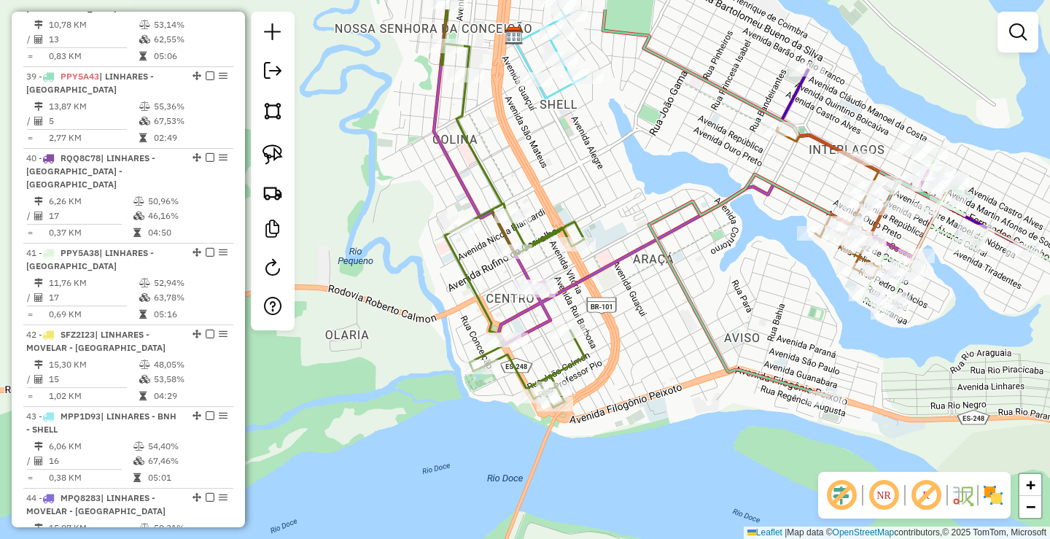
drag, startPoint x: 462, startPoint y: 282, endPoint x: 439, endPoint y: 321, distance: 45.8
click at [439, 321] on div "Janela de atendimento Grade de atendimento Capacidade Transportadoras Veículos …" at bounding box center [525, 269] width 1050 height 539
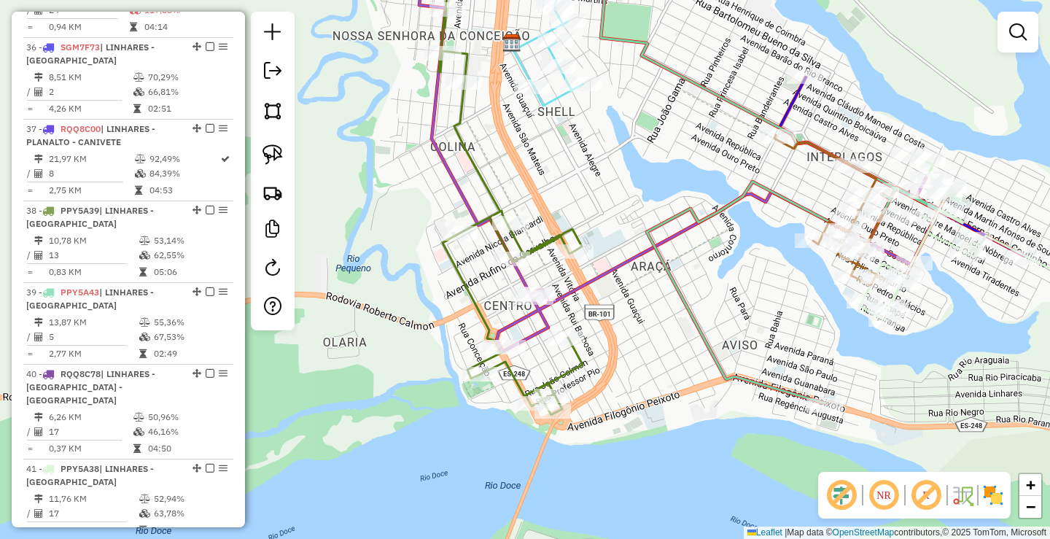
scroll to position [3173, 0]
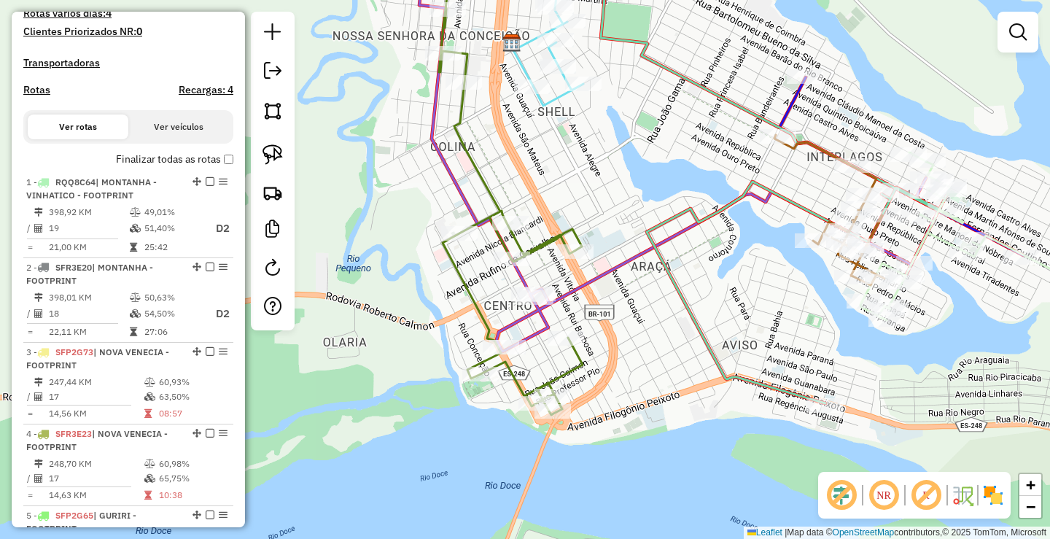
scroll to position [330, 0]
